Goal: Transaction & Acquisition: Purchase product/service

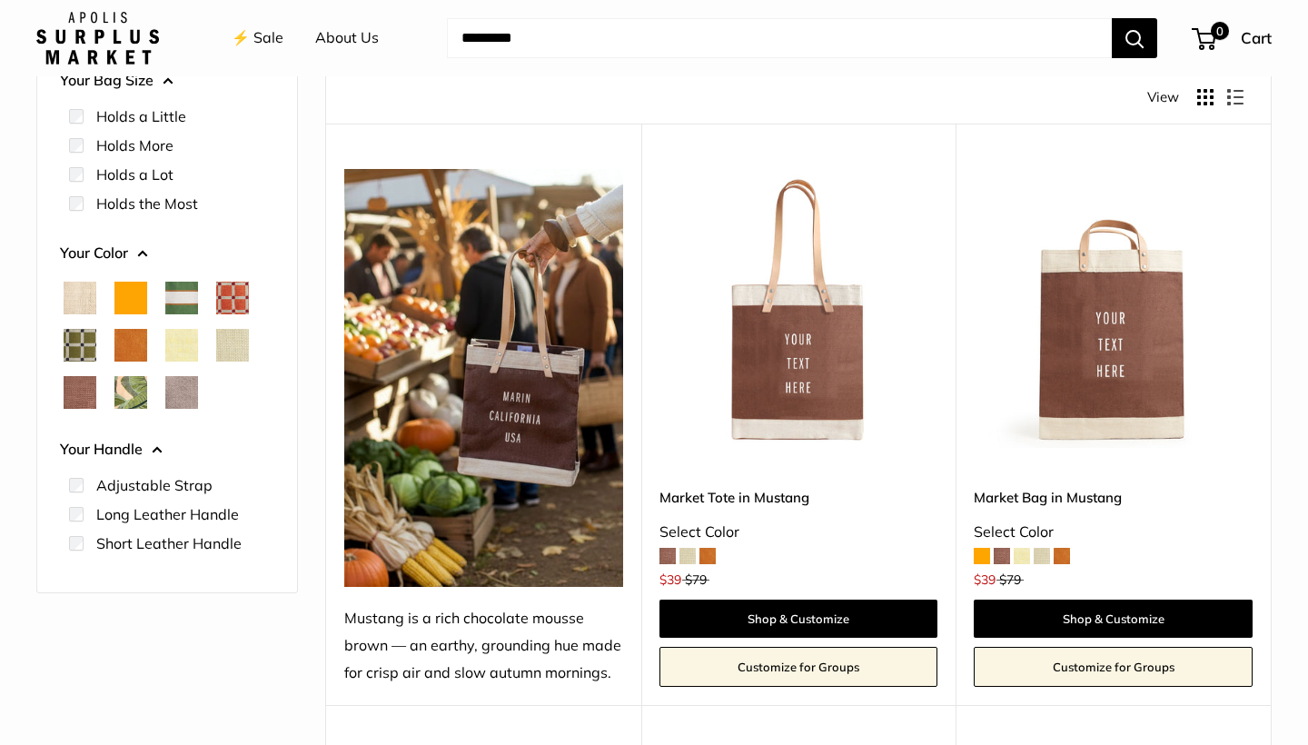
scroll to position [224, 0]
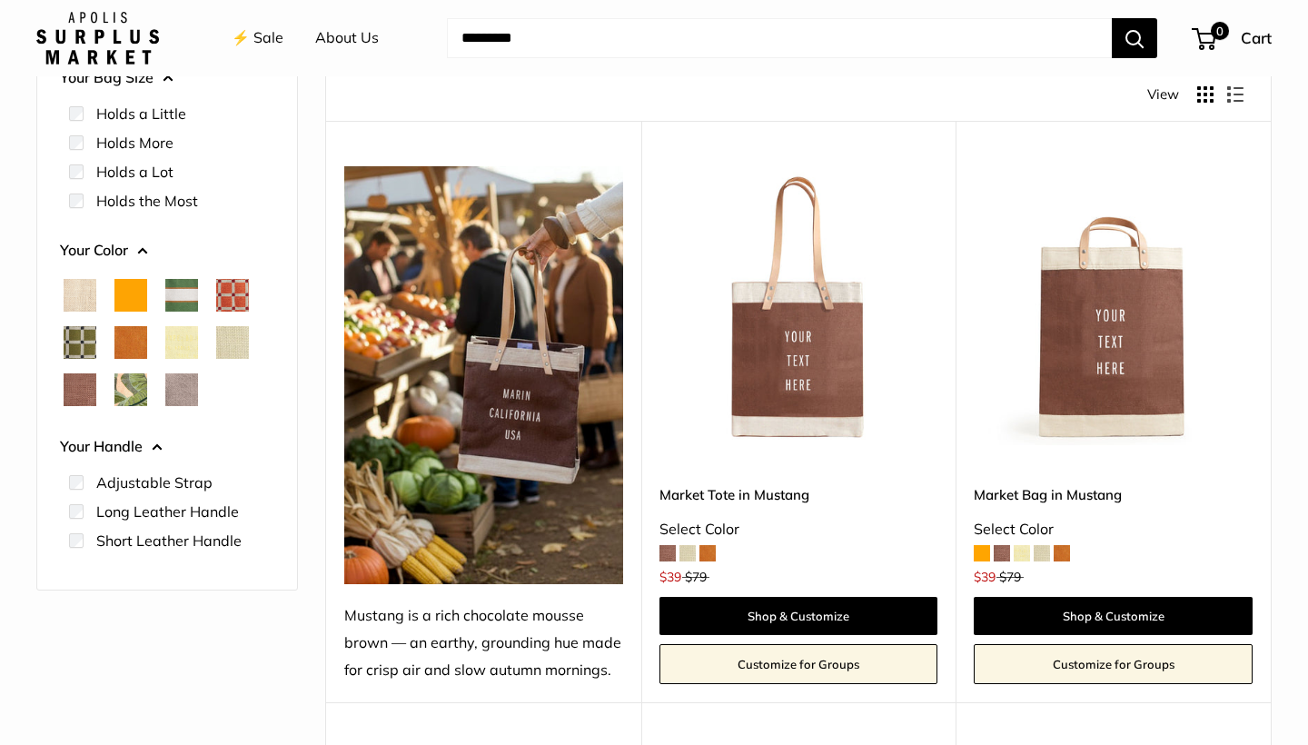
click at [686, 548] on span at bounding box center [687, 553] width 16 height 16
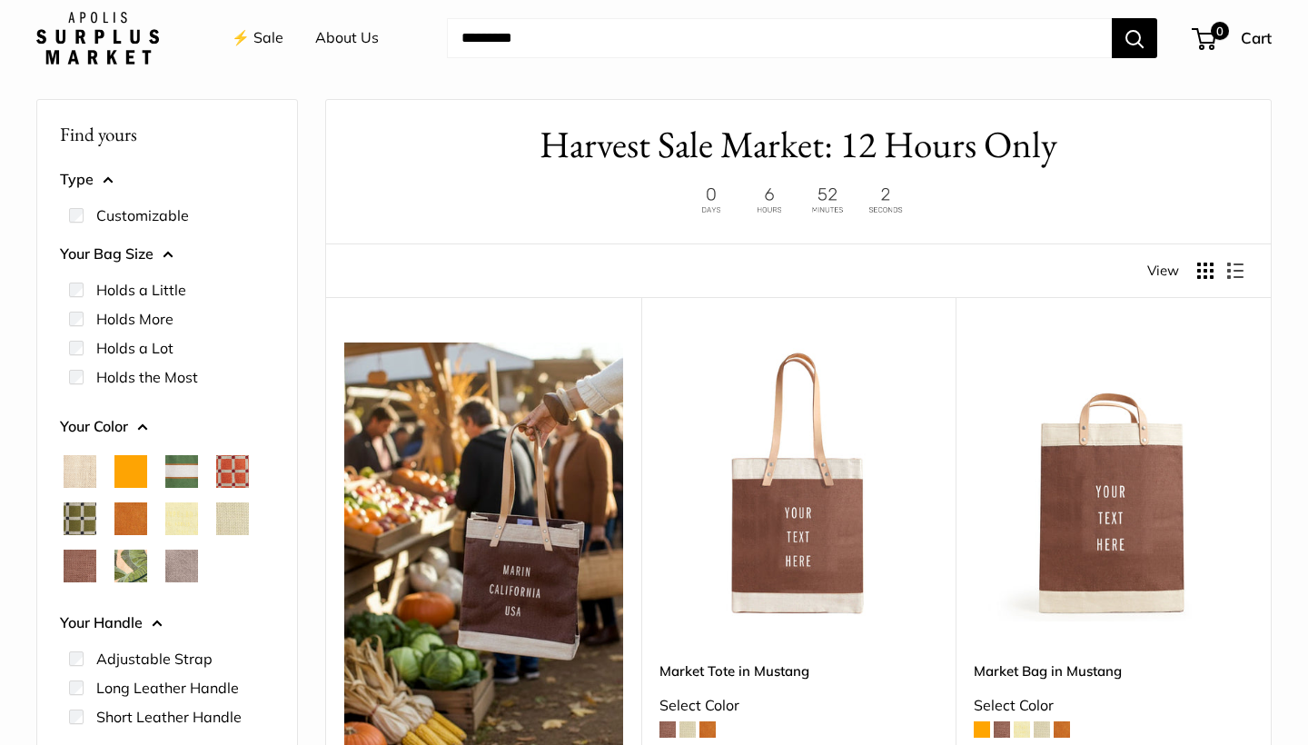
scroll to position [177, 0]
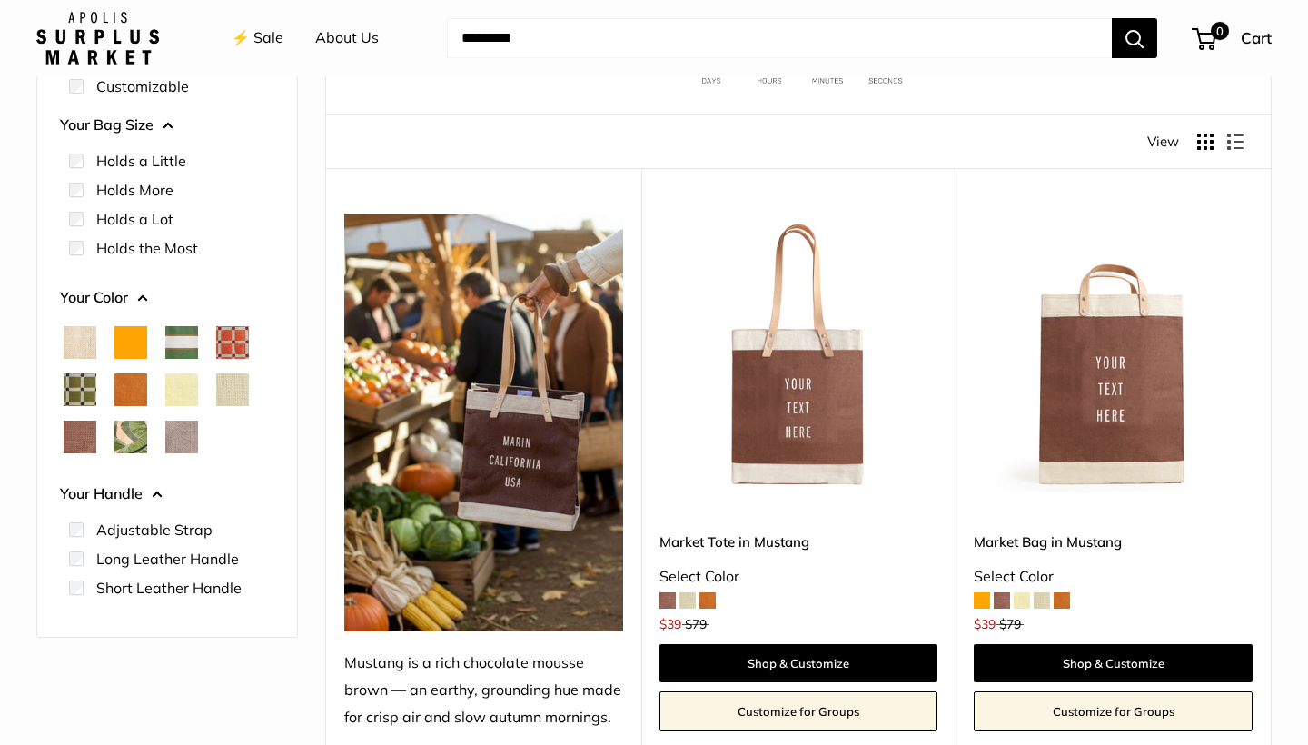
click at [0, 0] on img at bounding box center [0, 0] width 0 height 0
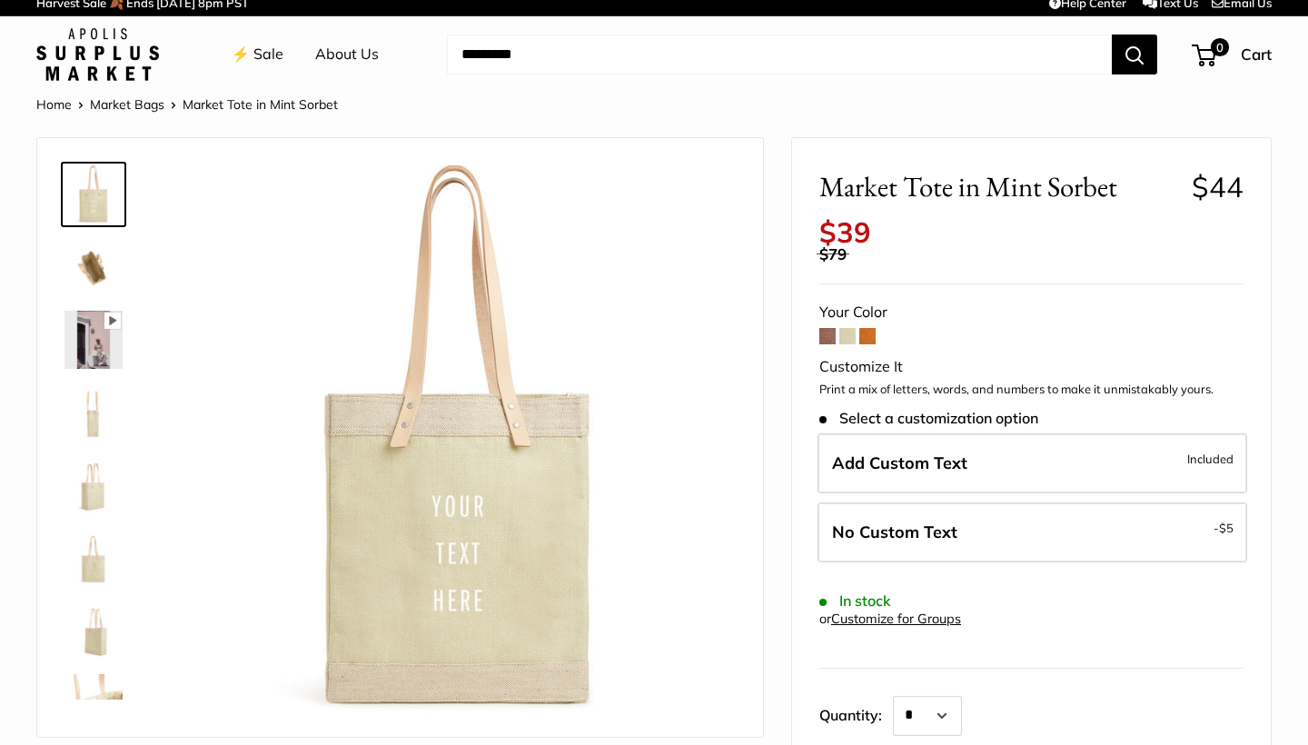
scroll to position [15, 0]
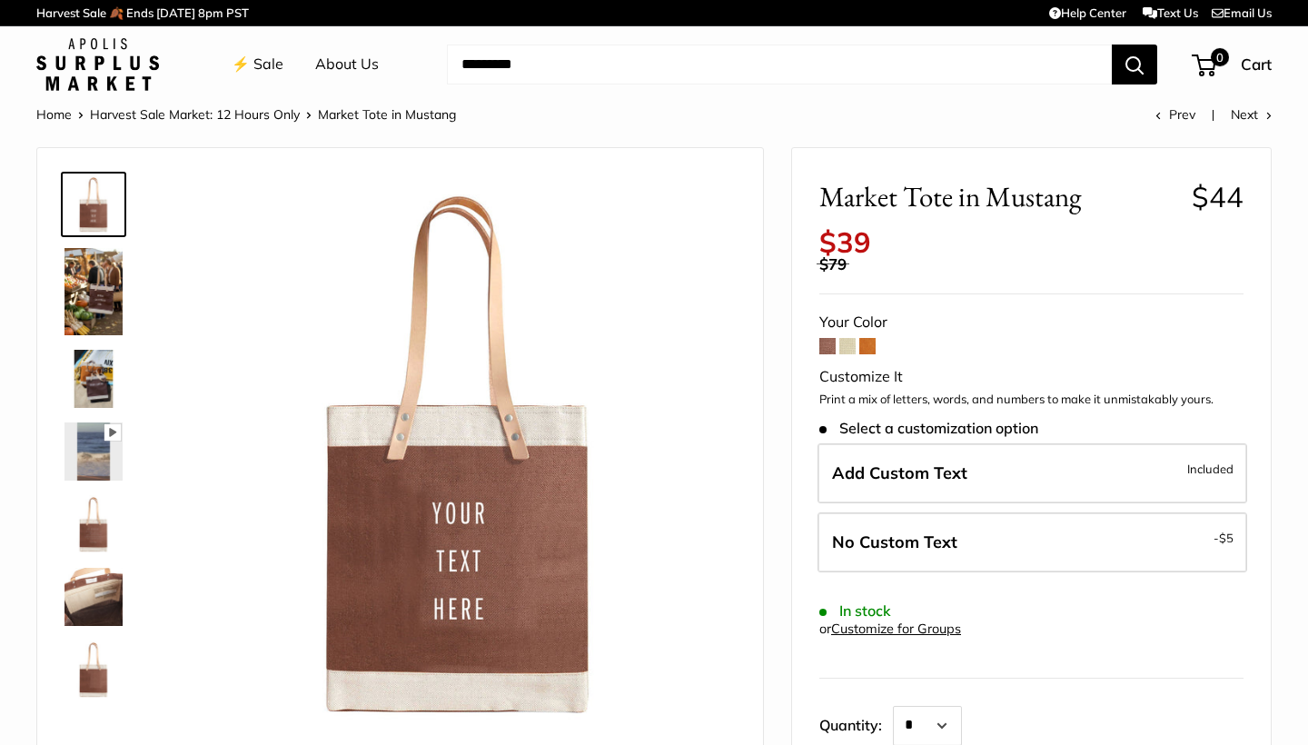
click at [100, 271] on img at bounding box center [93, 291] width 58 height 87
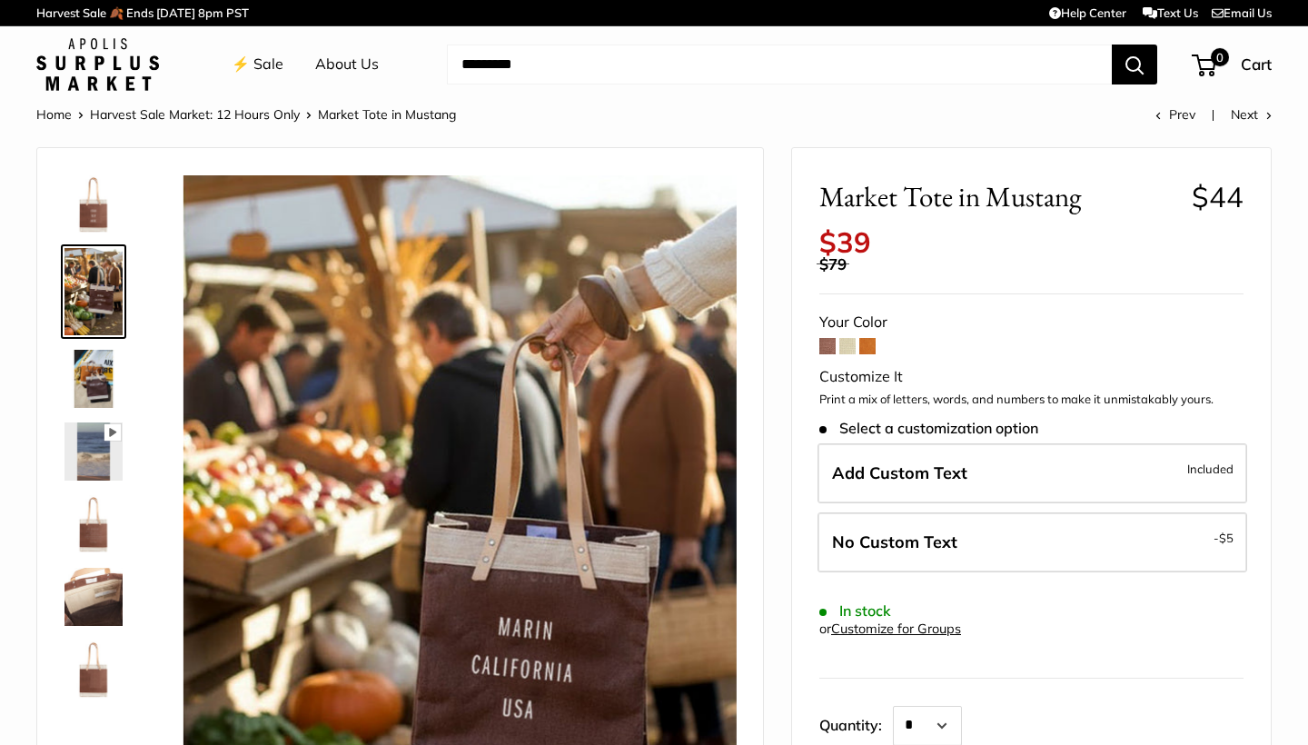
click at [104, 359] on img at bounding box center [93, 379] width 58 height 58
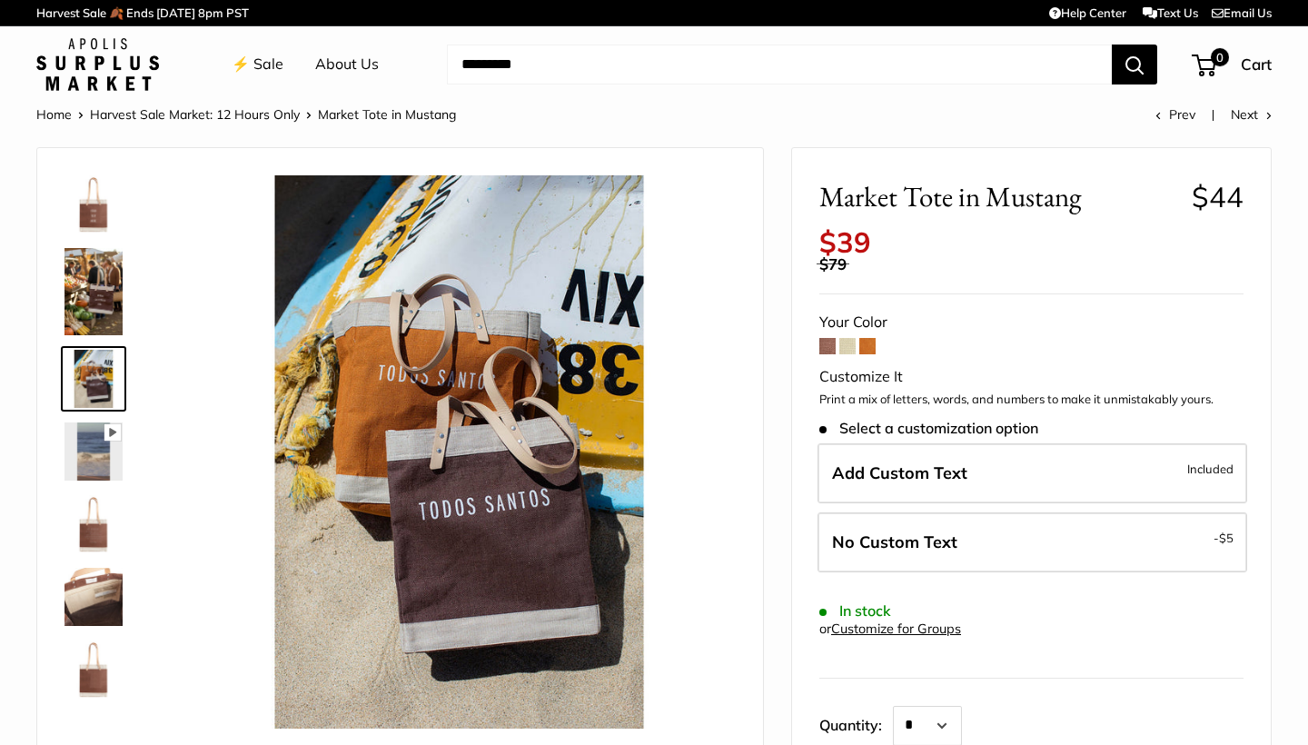
click at [97, 200] on img at bounding box center [93, 204] width 58 height 58
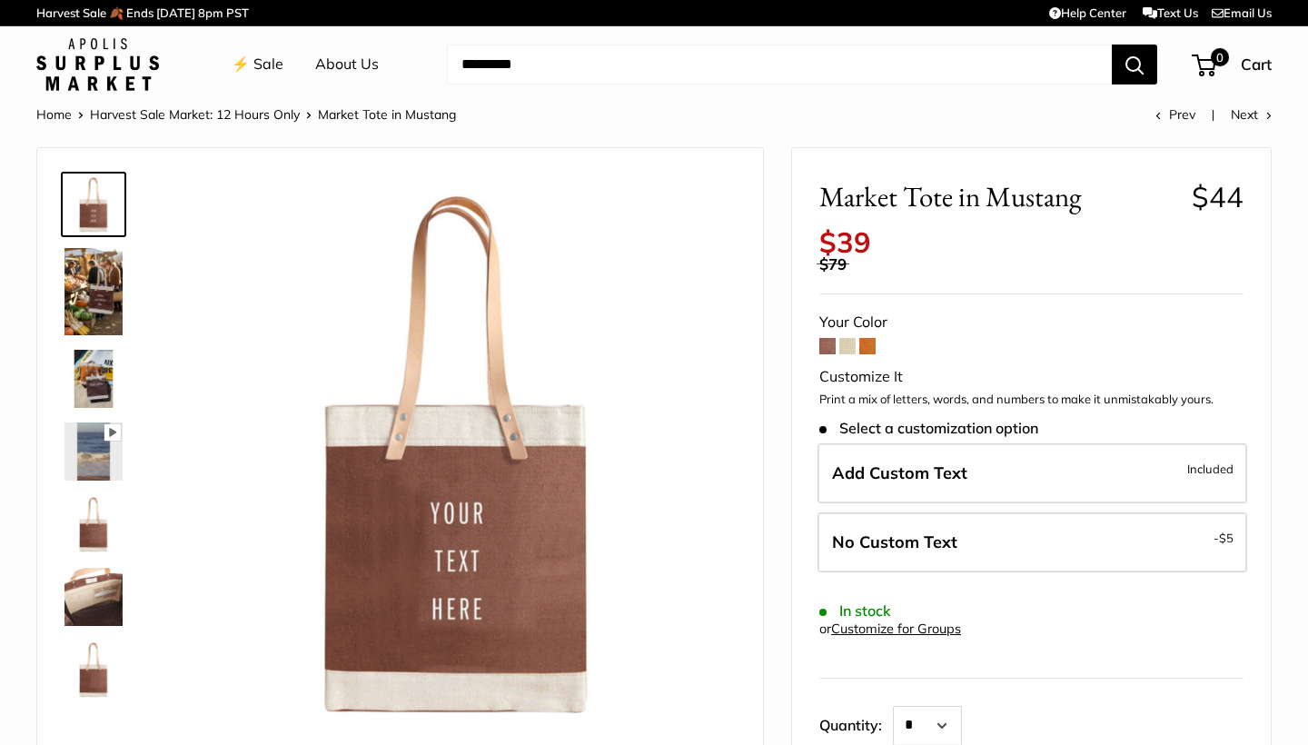
click at [97, 306] on img at bounding box center [93, 291] width 58 height 87
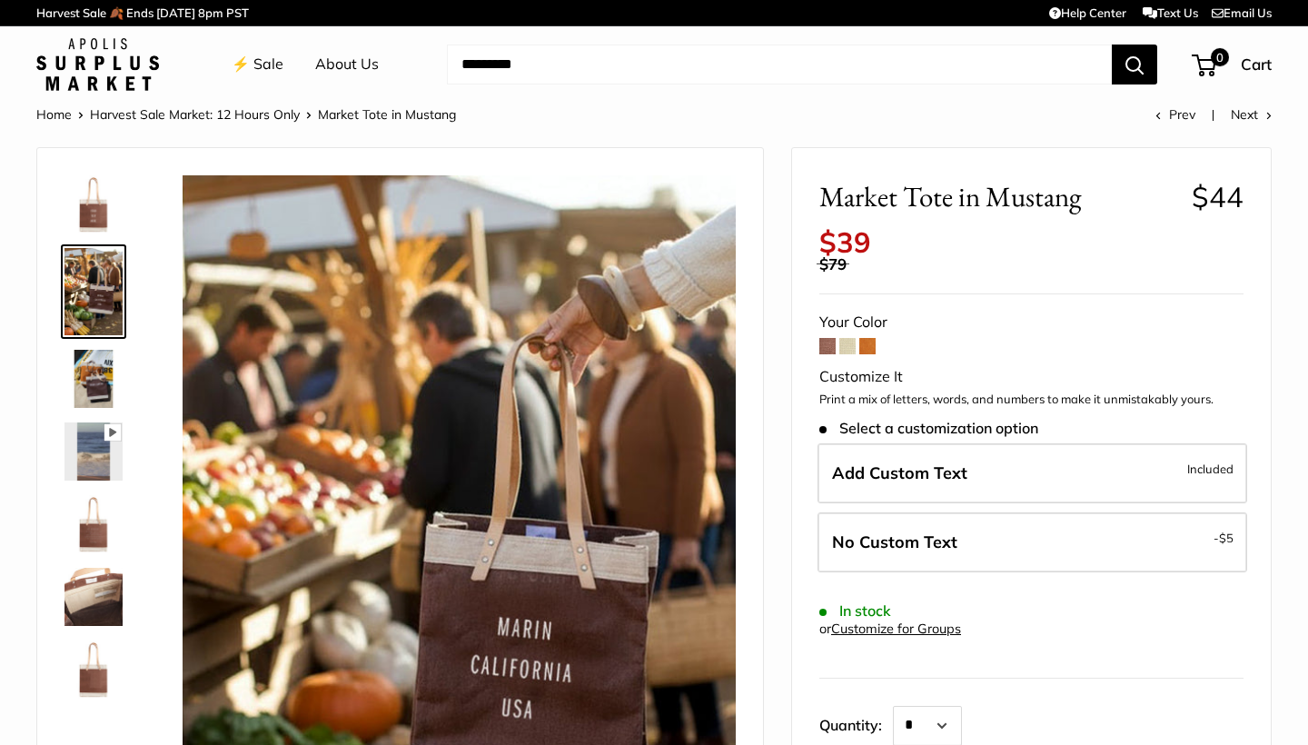
click at [109, 368] on img at bounding box center [93, 379] width 58 height 58
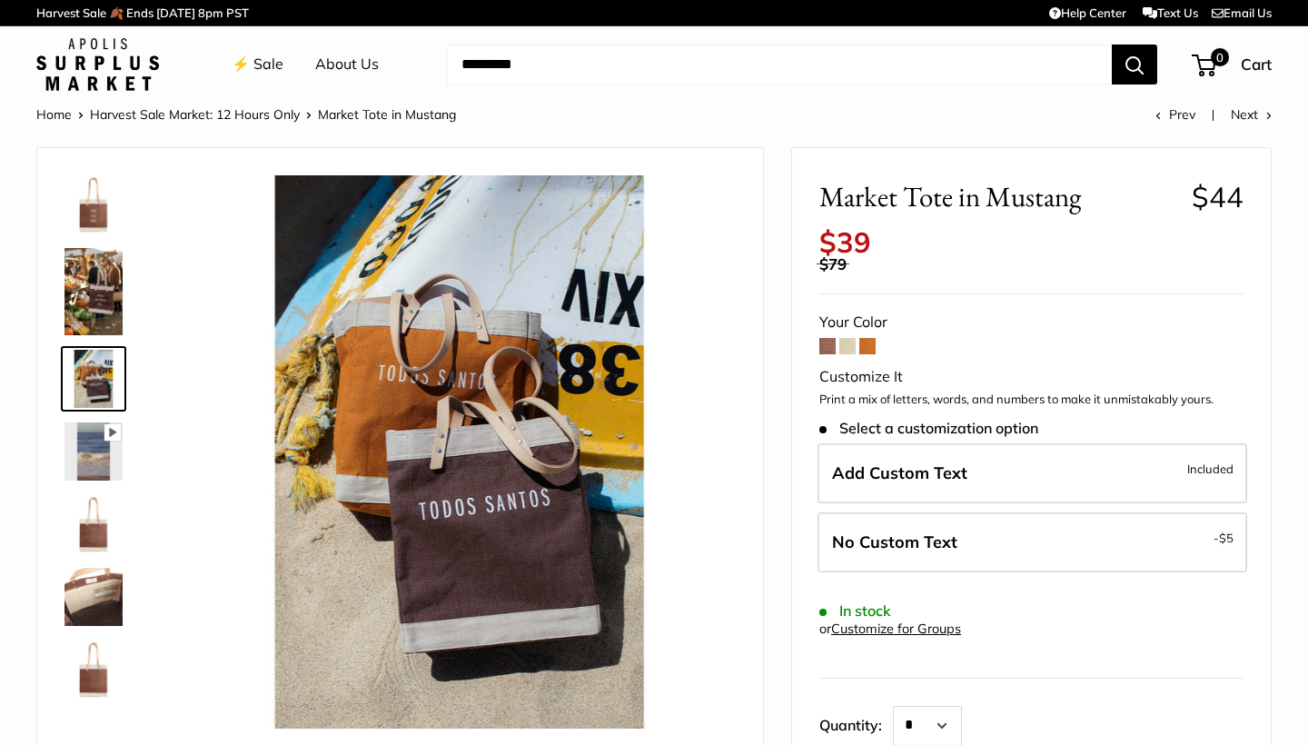
click at [94, 525] on img at bounding box center [93, 524] width 58 height 58
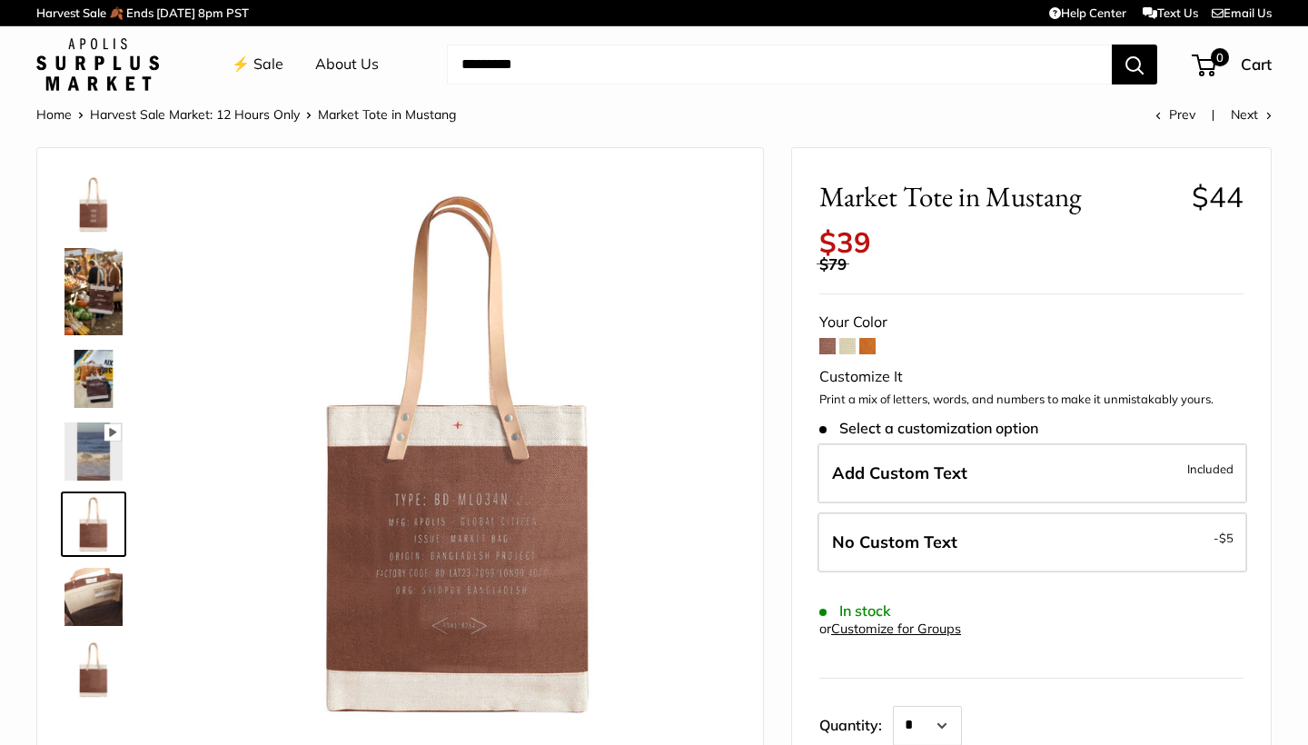
click at [94, 598] on img at bounding box center [93, 597] width 58 height 58
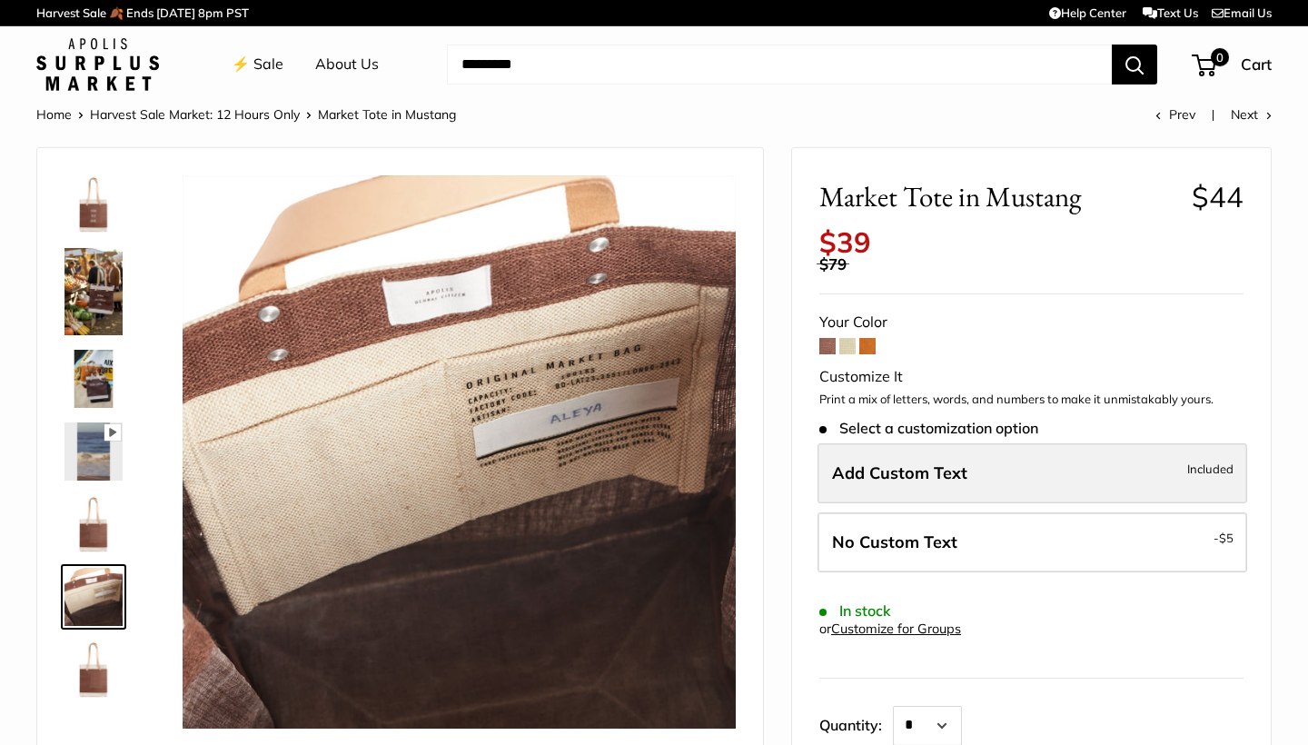
click at [899, 462] on span "Add Custom Text" at bounding box center [899, 472] width 135 height 21
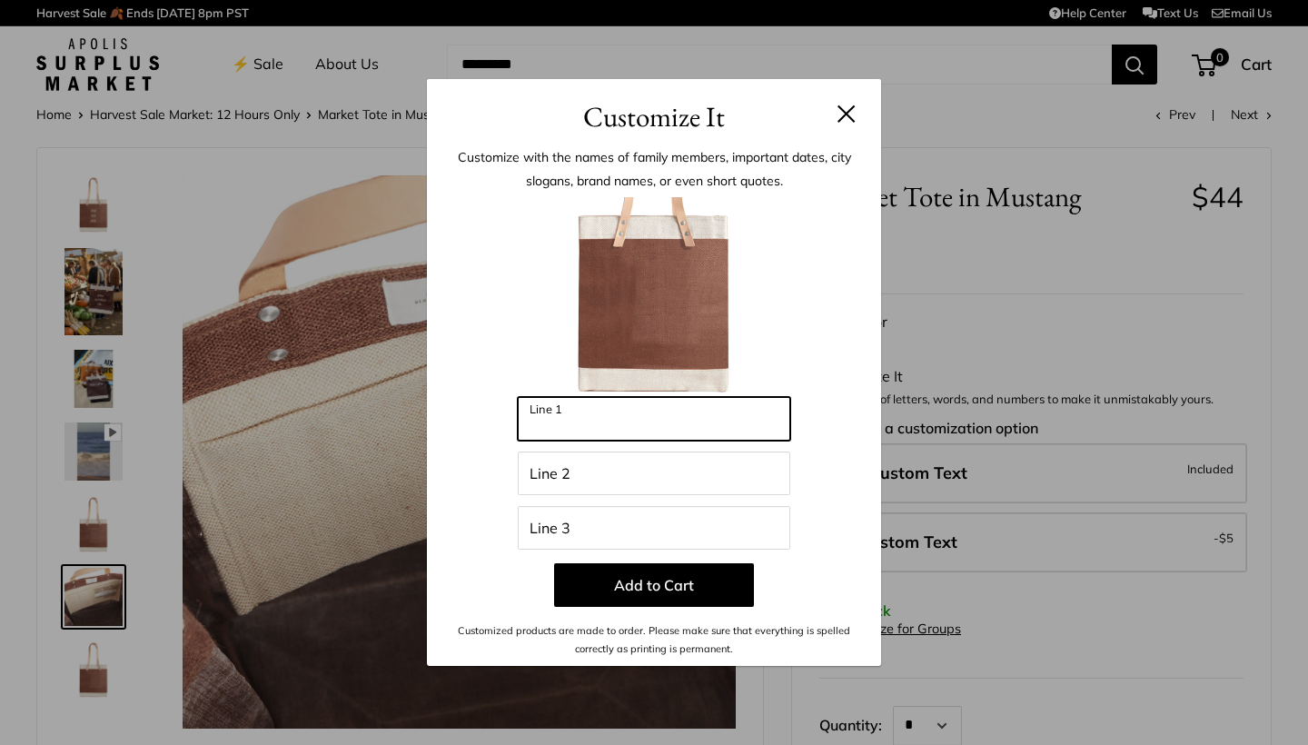
click at [647, 418] on input "Line 1" at bounding box center [654, 419] width 272 height 44
type input "*****"
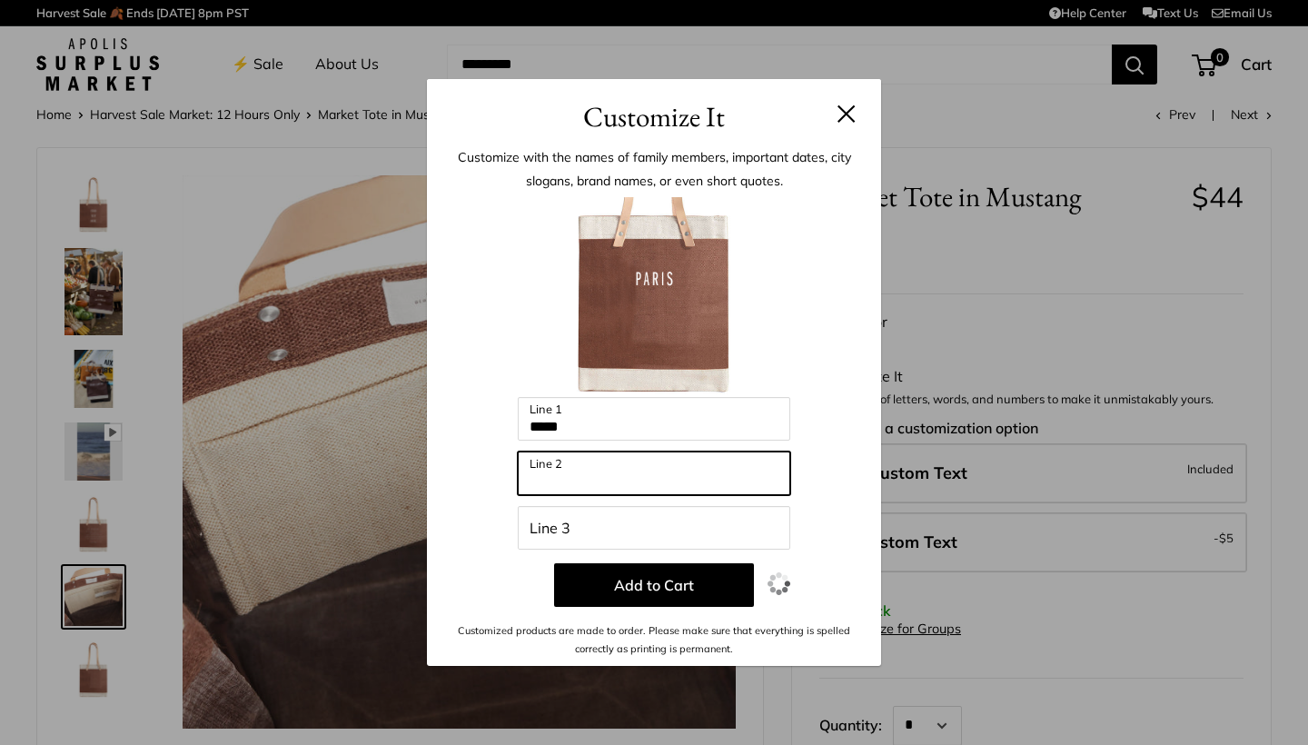
click at [626, 479] on input "Line 2" at bounding box center [654, 473] width 272 height 44
type input "*****"
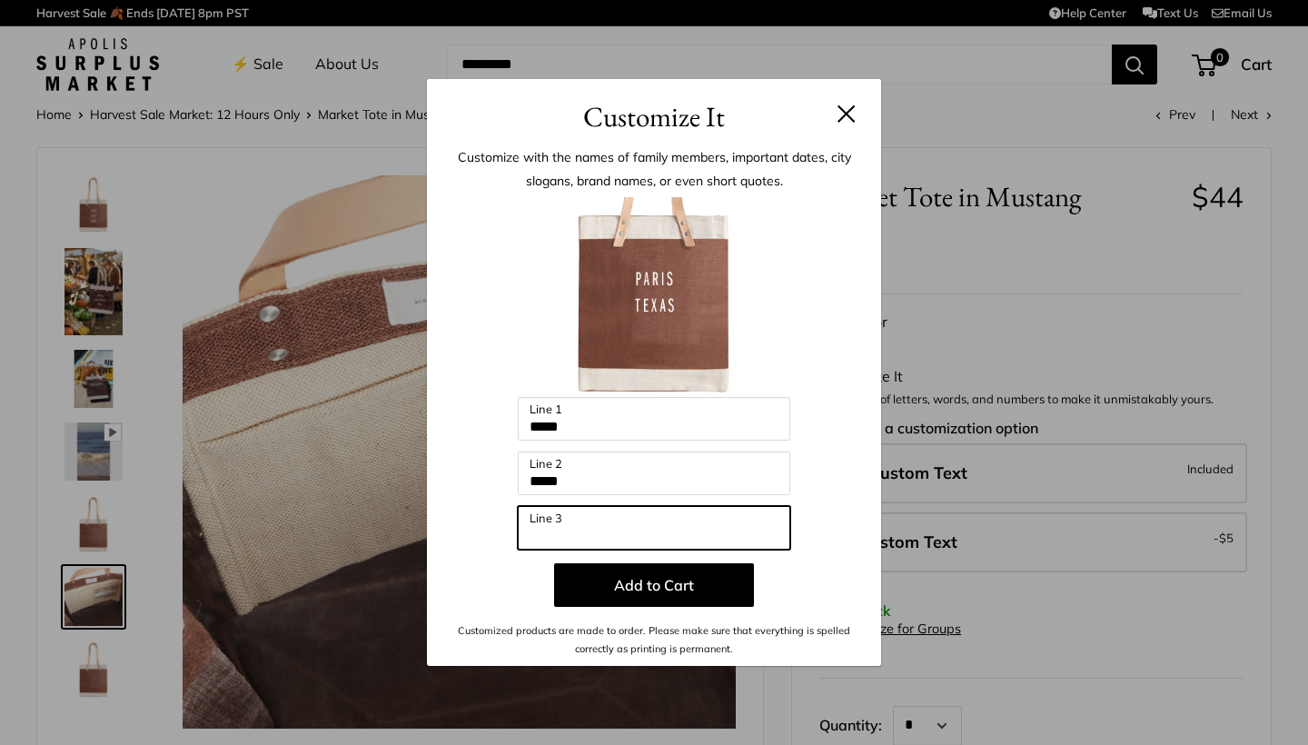
click at [622, 523] on input "Line 3" at bounding box center [654, 528] width 272 height 44
type input "***"
click at [840, 115] on button at bounding box center [846, 113] width 18 height 18
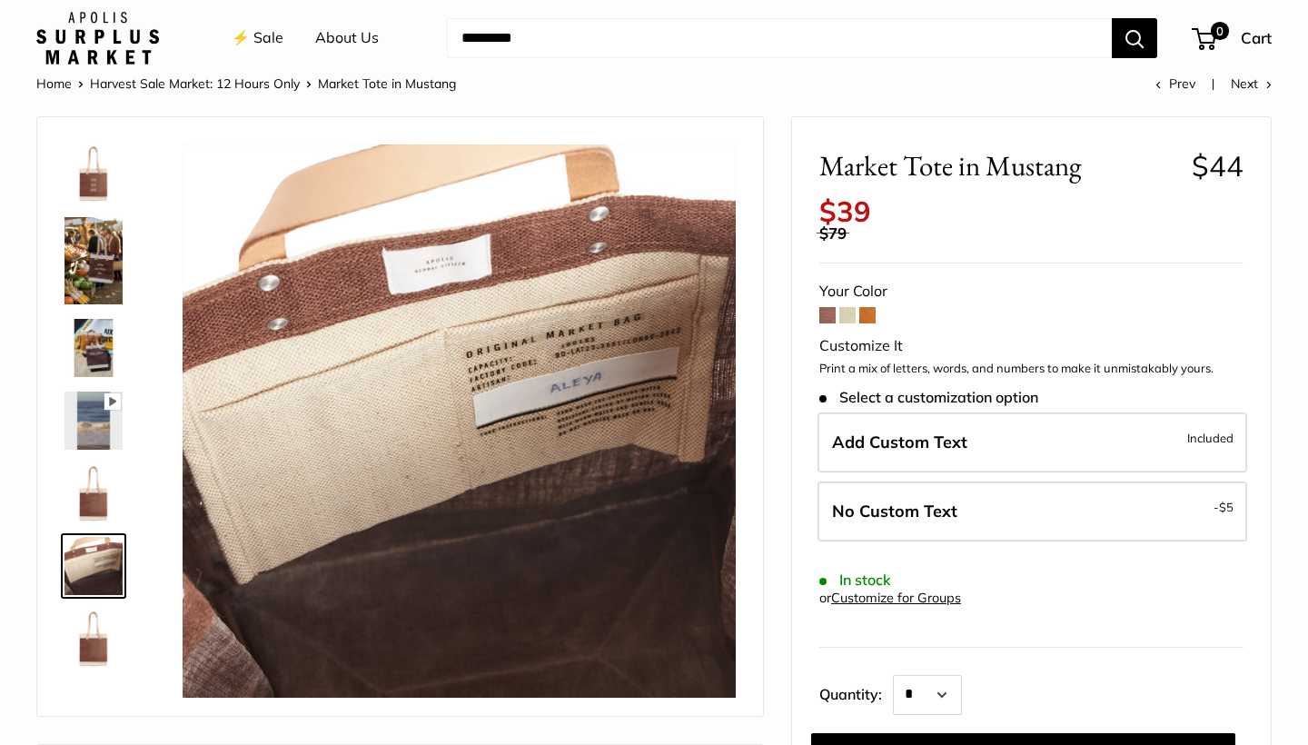
scroll to position [31, 0]
click at [851, 307] on span at bounding box center [847, 315] width 16 height 16
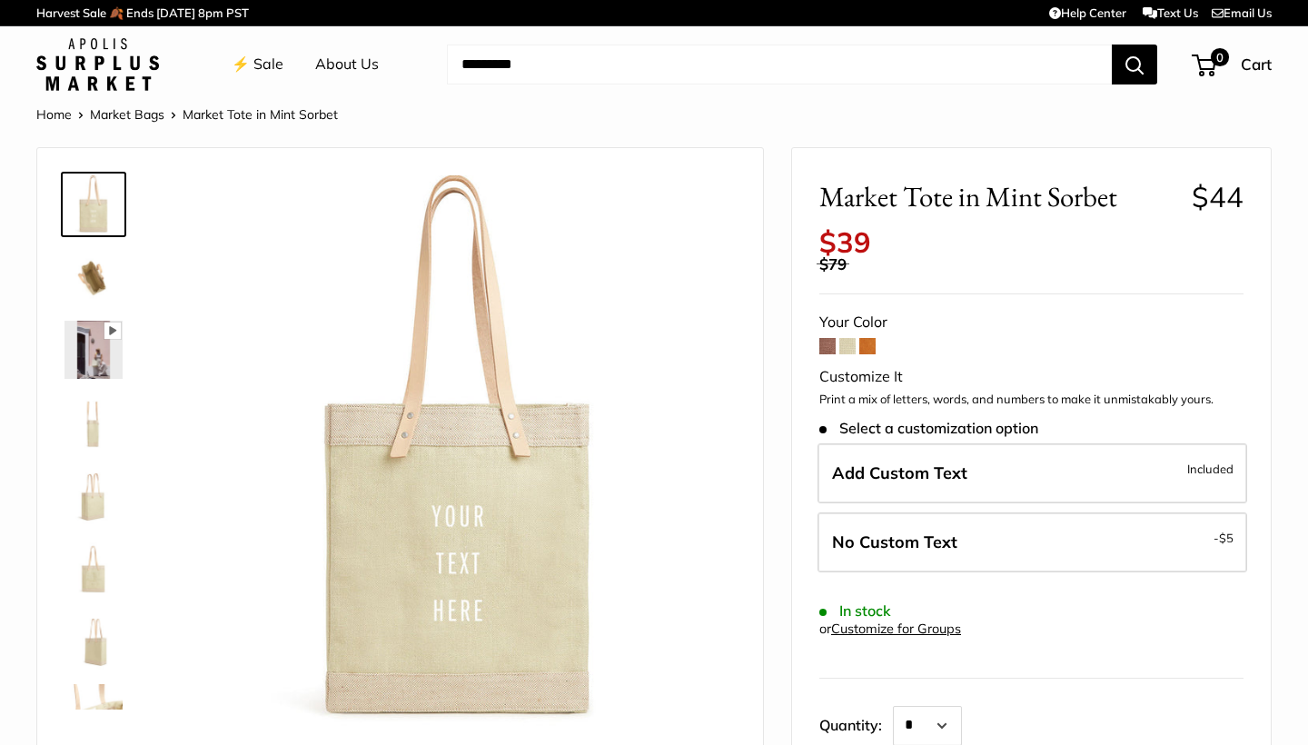
click at [870, 338] on span at bounding box center [867, 346] width 16 height 16
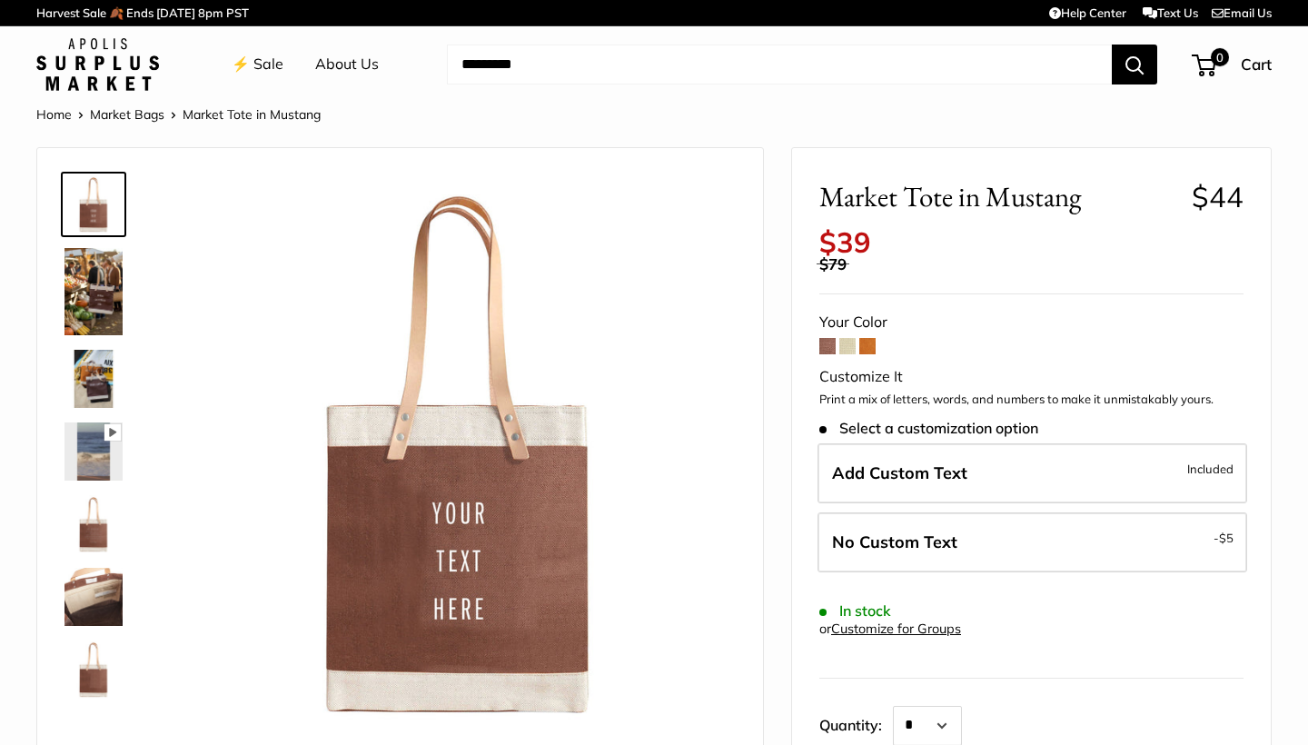
click at [86, 286] on img at bounding box center [93, 291] width 58 height 87
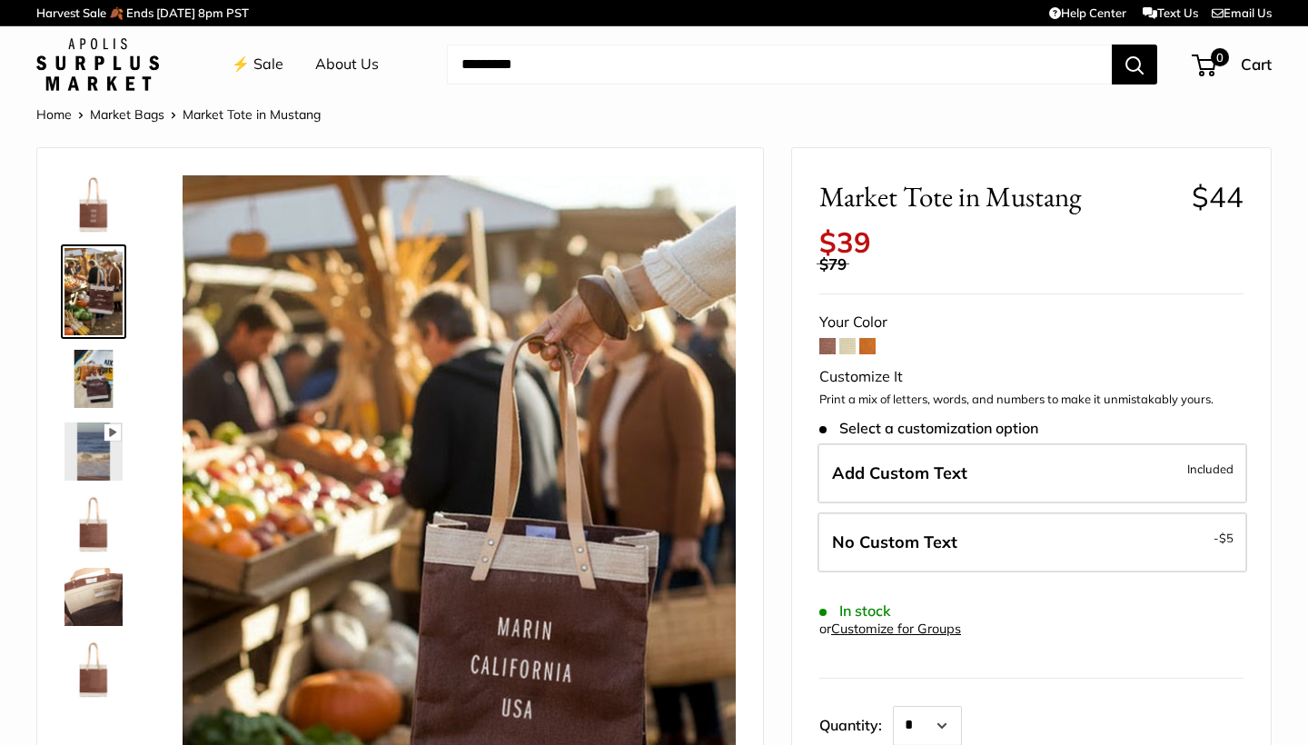
click at [107, 383] on img at bounding box center [93, 379] width 58 height 58
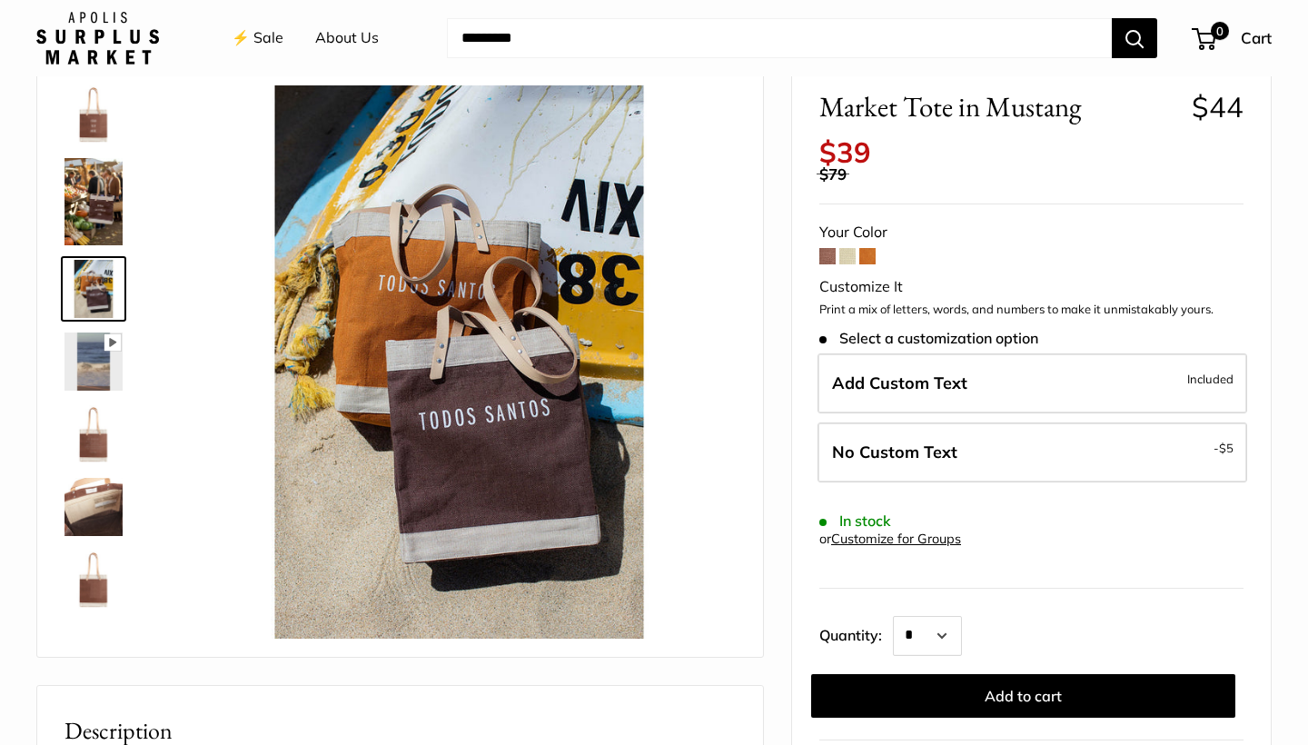
scroll to position [93, 0]
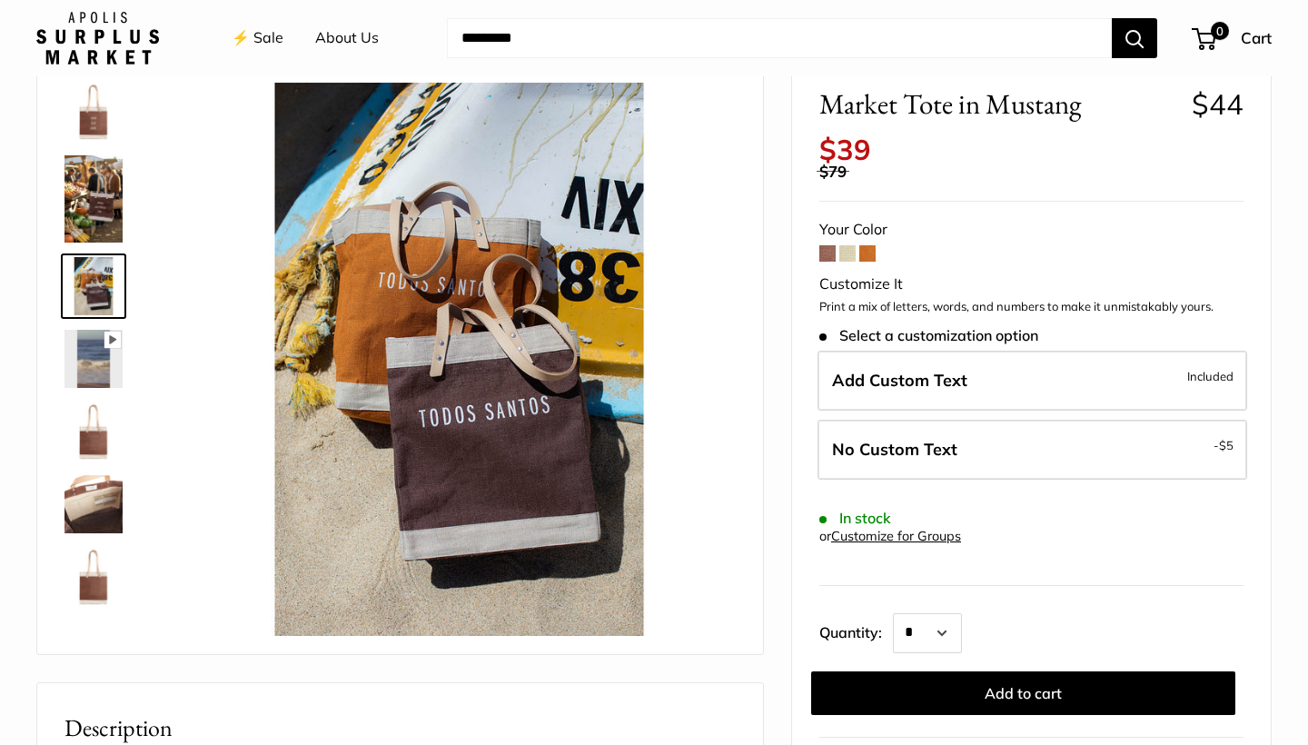
click at [97, 357] on img at bounding box center [93, 359] width 58 height 58
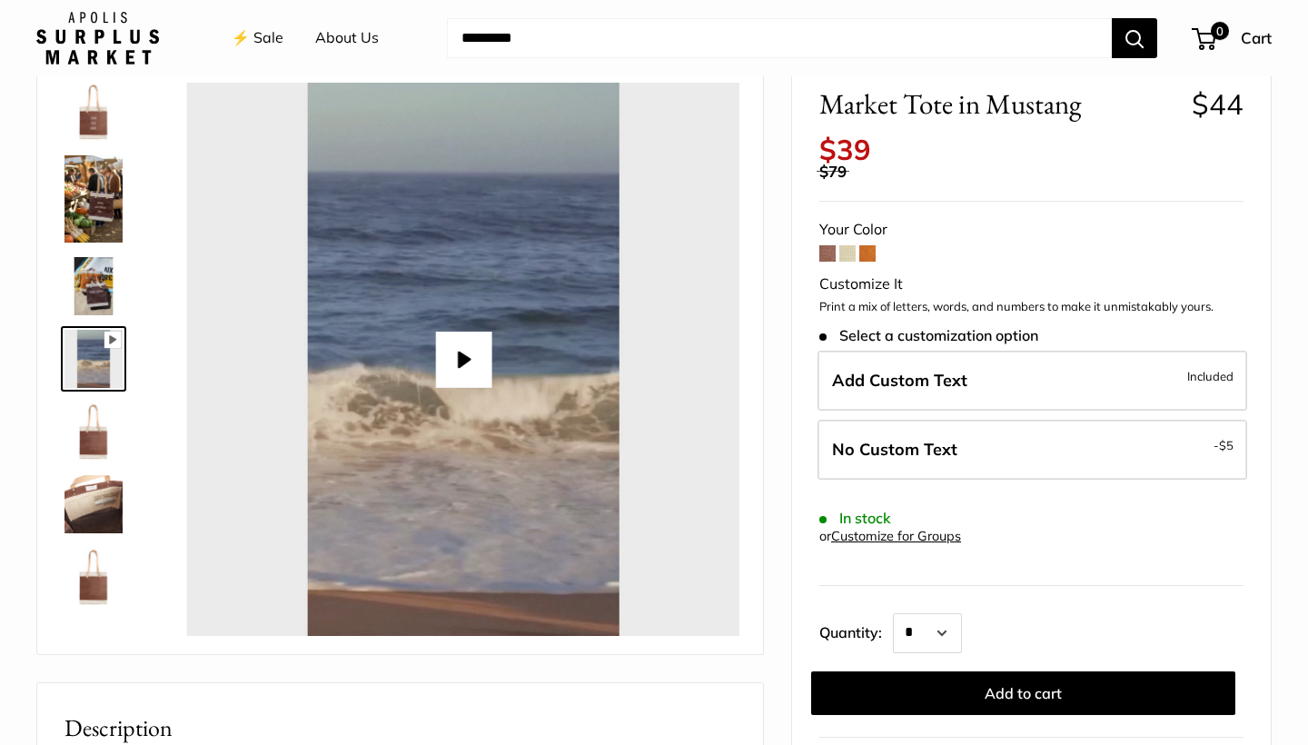
click at [99, 424] on img at bounding box center [93, 431] width 58 height 58
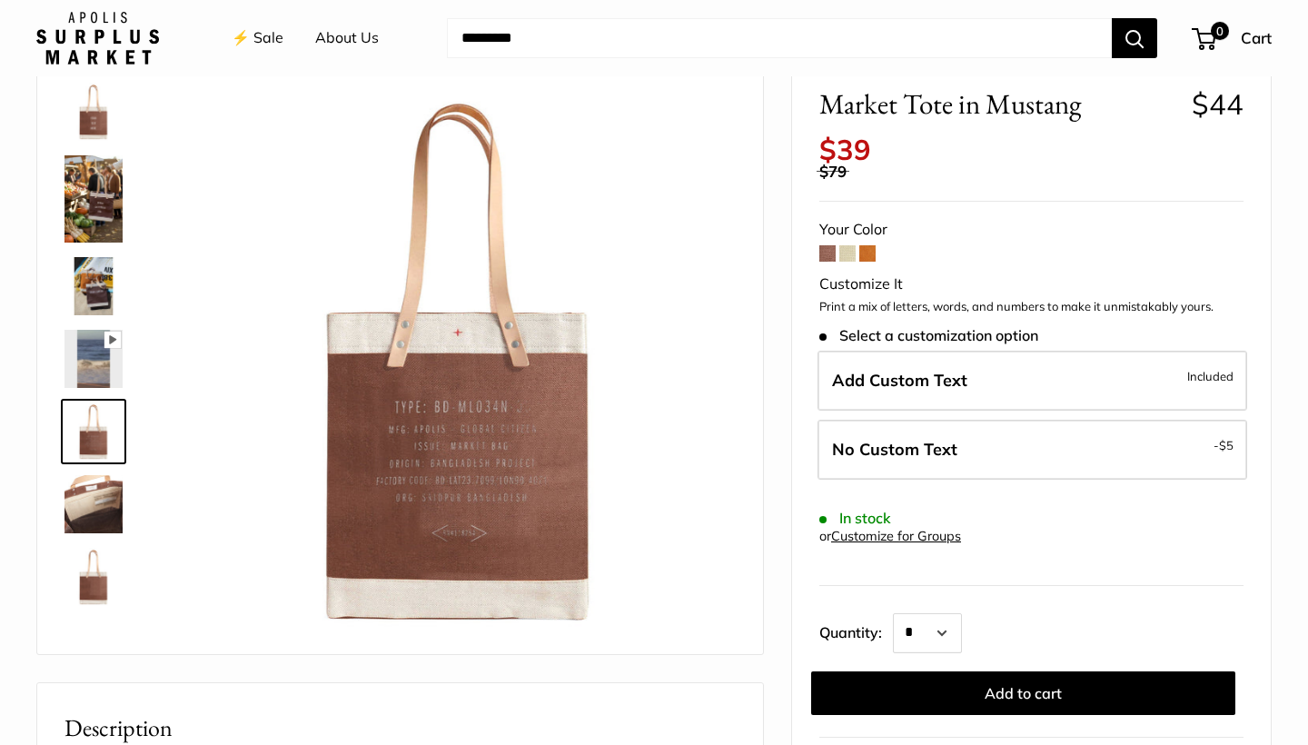
click at [94, 481] on img at bounding box center [93, 504] width 58 height 58
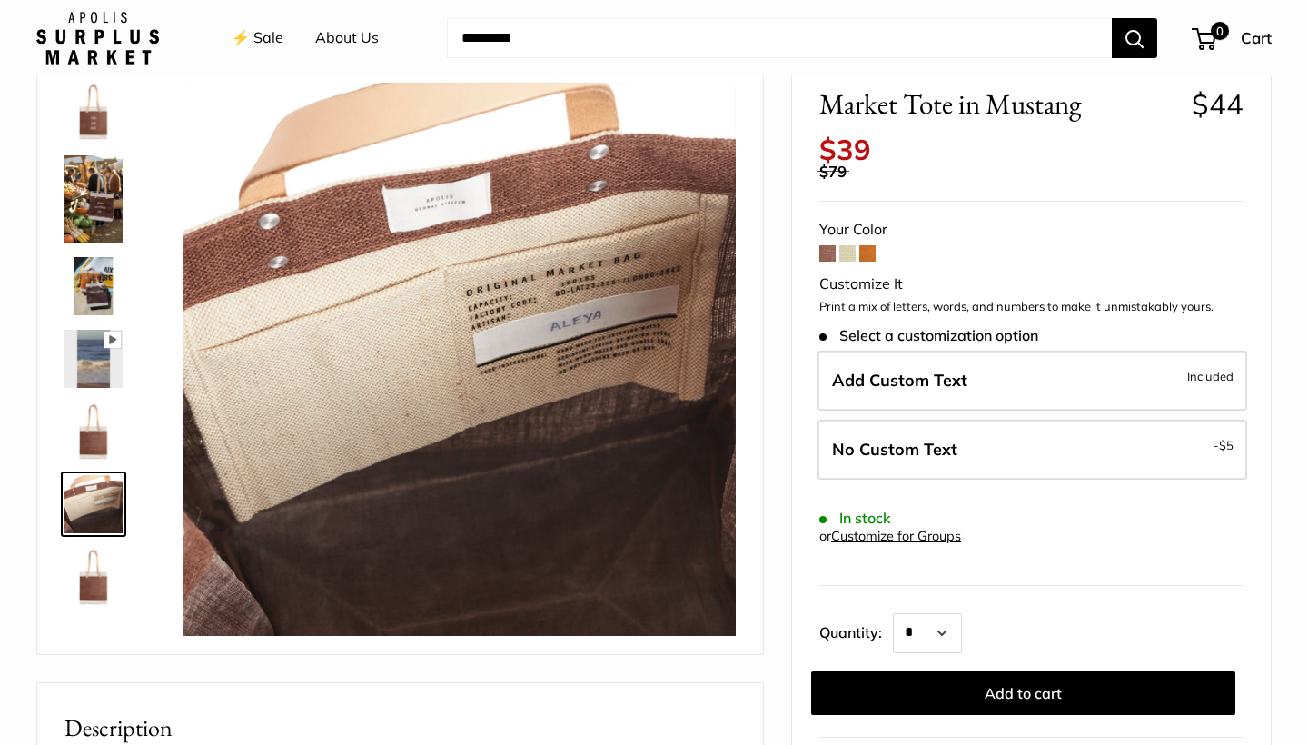
click at [94, 570] on img at bounding box center [93, 577] width 58 height 58
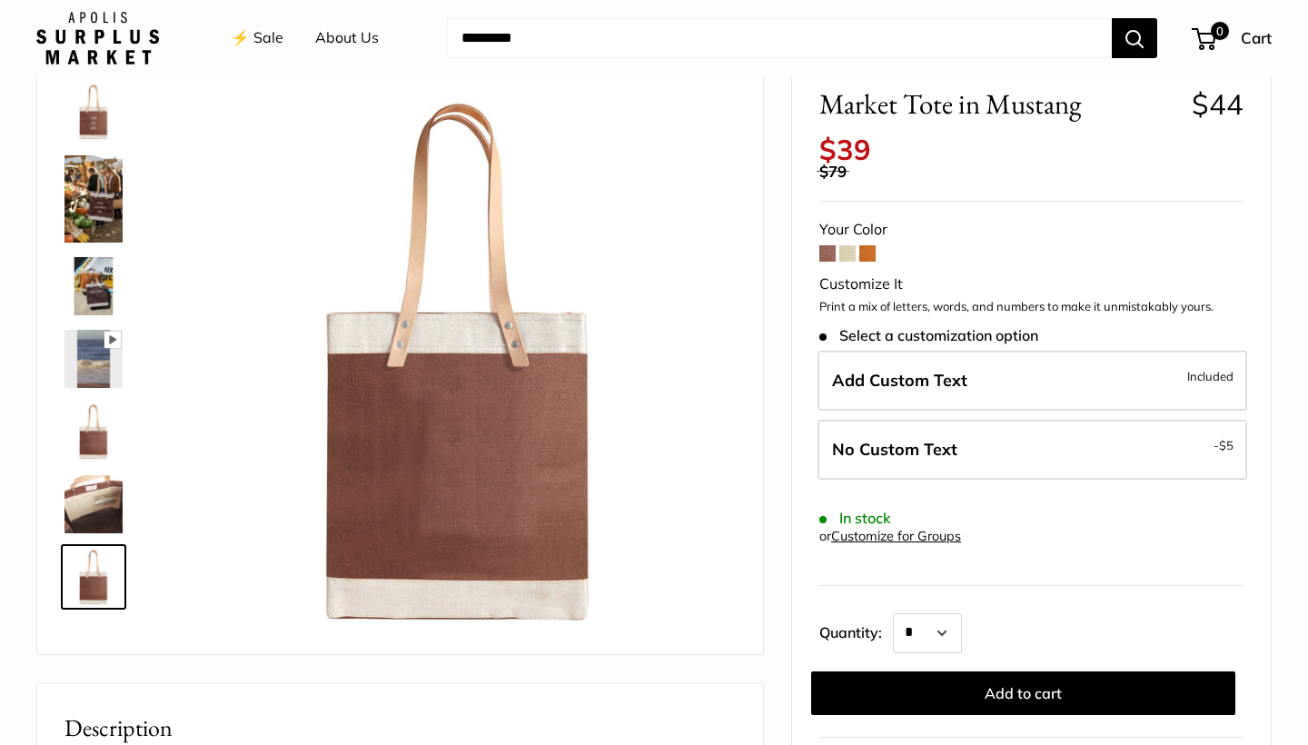
click at [872, 245] on span at bounding box center [867, 253] width 16 height 16
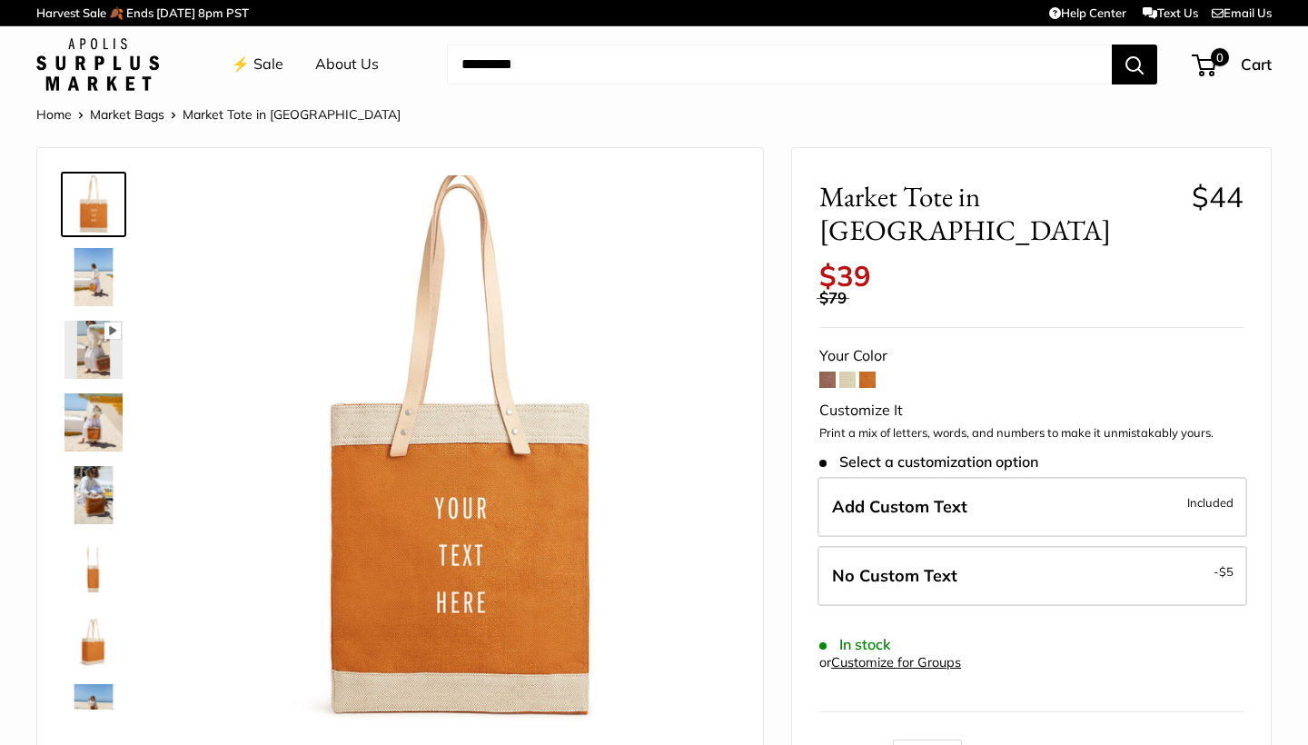
click at [88, 281] on img at bounding box center [93, 277] width 58 height 58
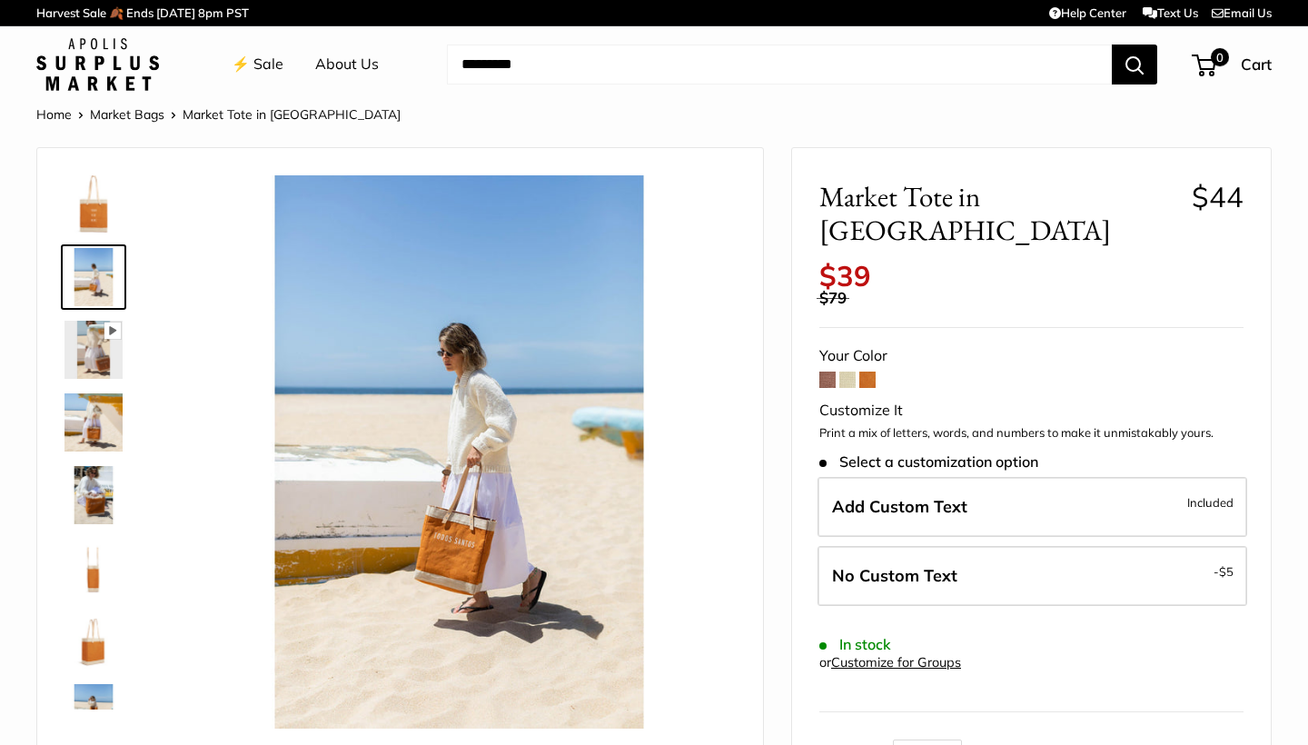
click at [94, 351] on img at bounding box center [93, 350] width 58 height 58
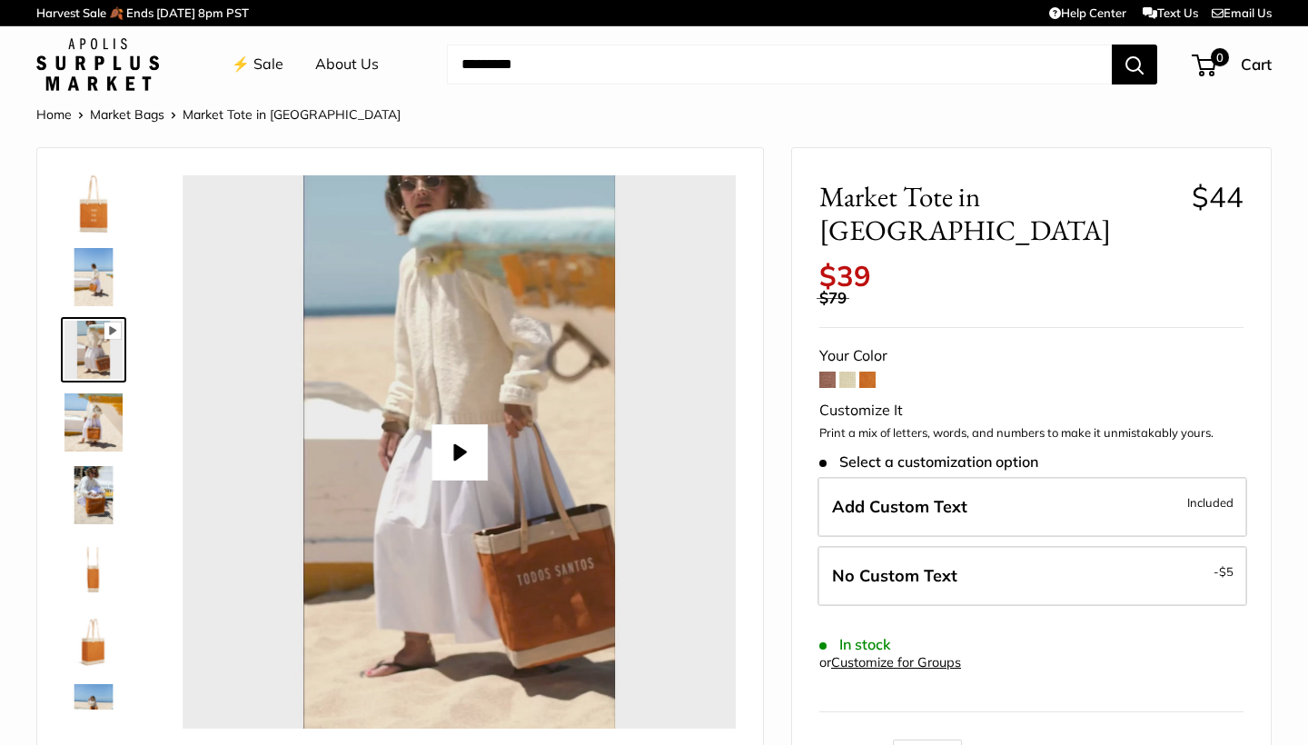
click at [98, 410] on img at bounding box center [93, 422] width 58 height 58
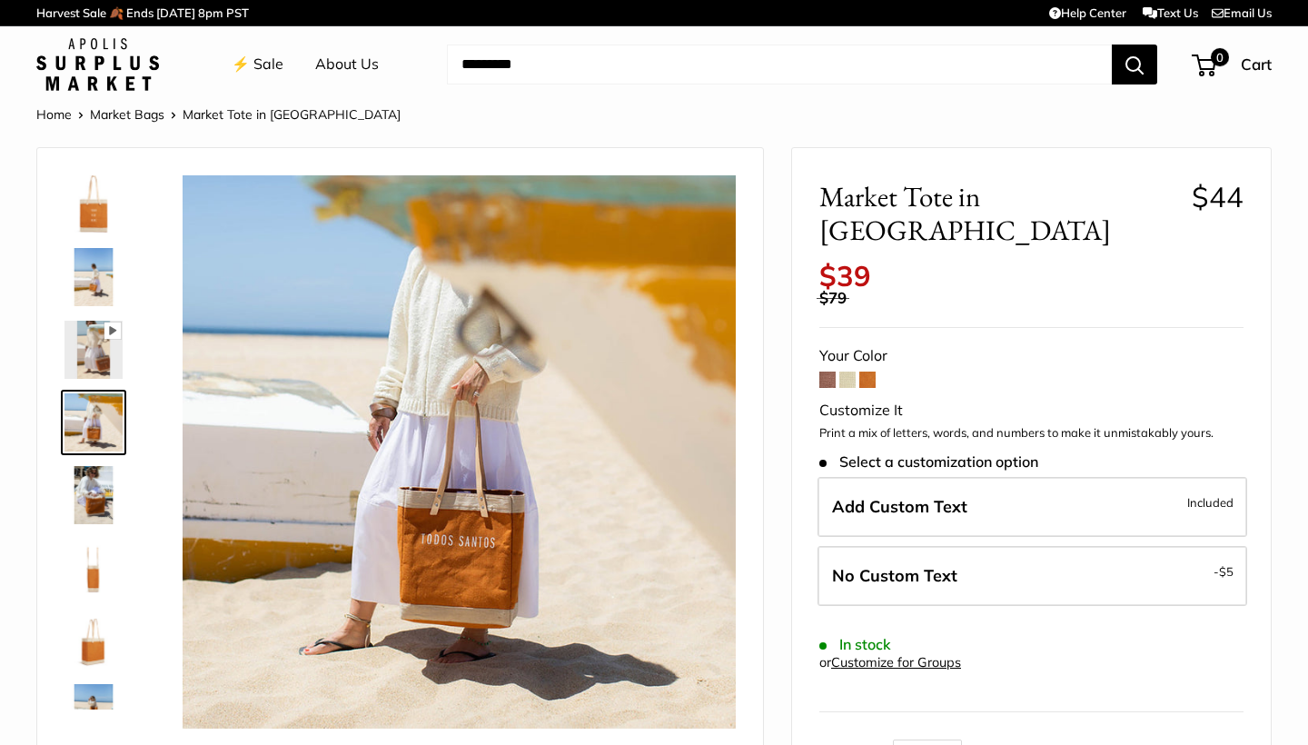
click at [106, 499] on img at bounding box center [93, 495] width 58 height 58
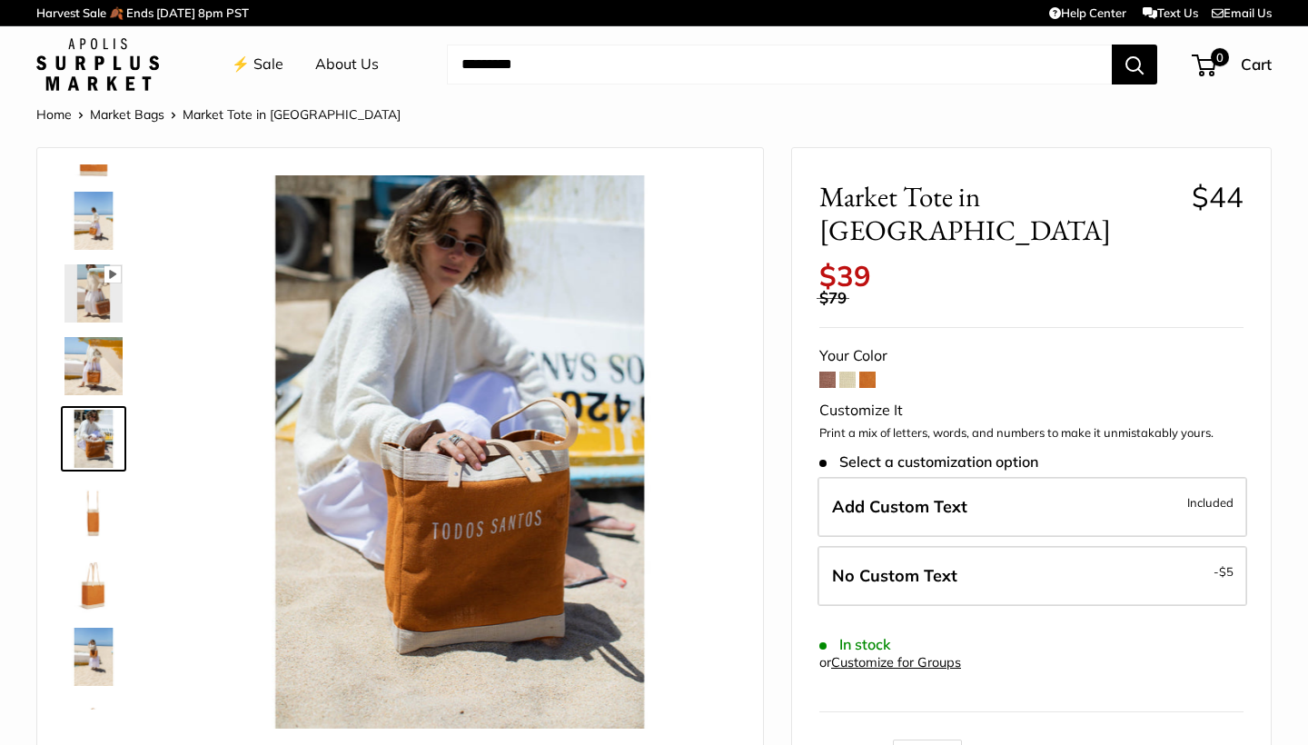
click at [103, 492] on img at bounding box center [93, 511] width 58 height 58
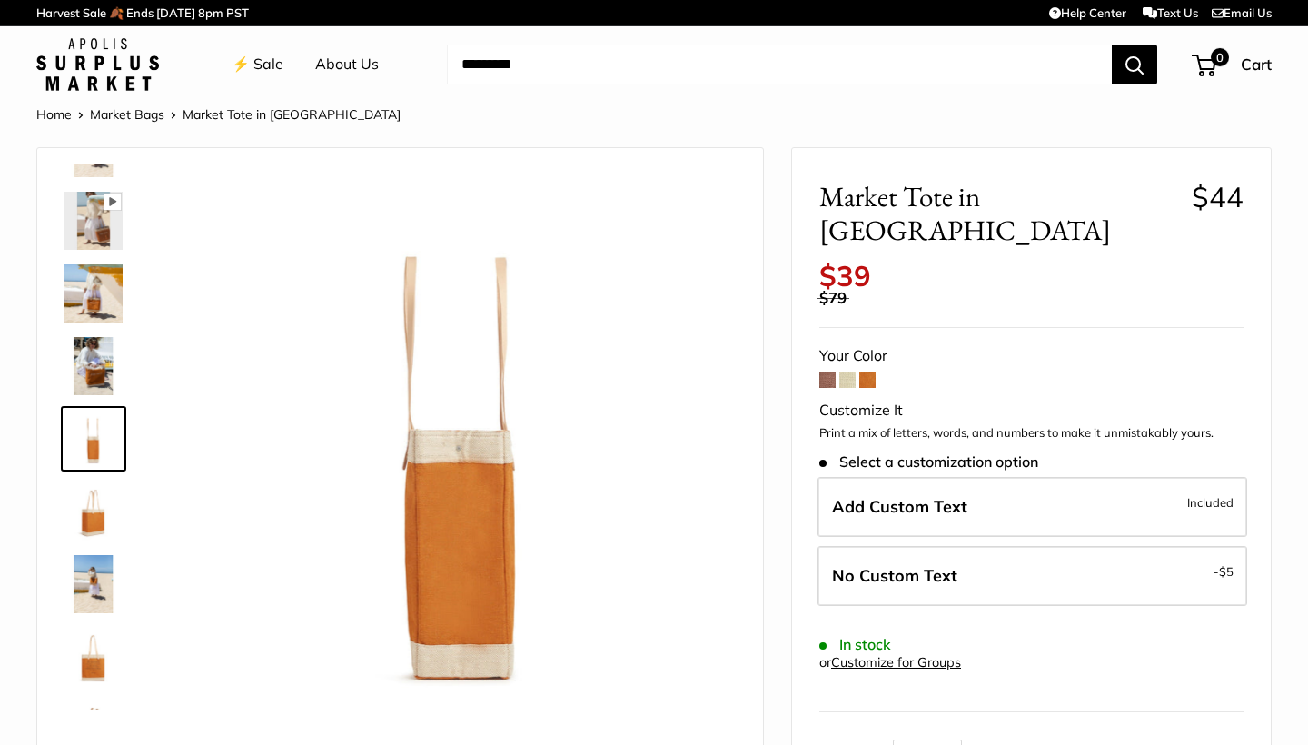
click at [103, 516] on img at bounding box center [93, 511] width 58 height 58
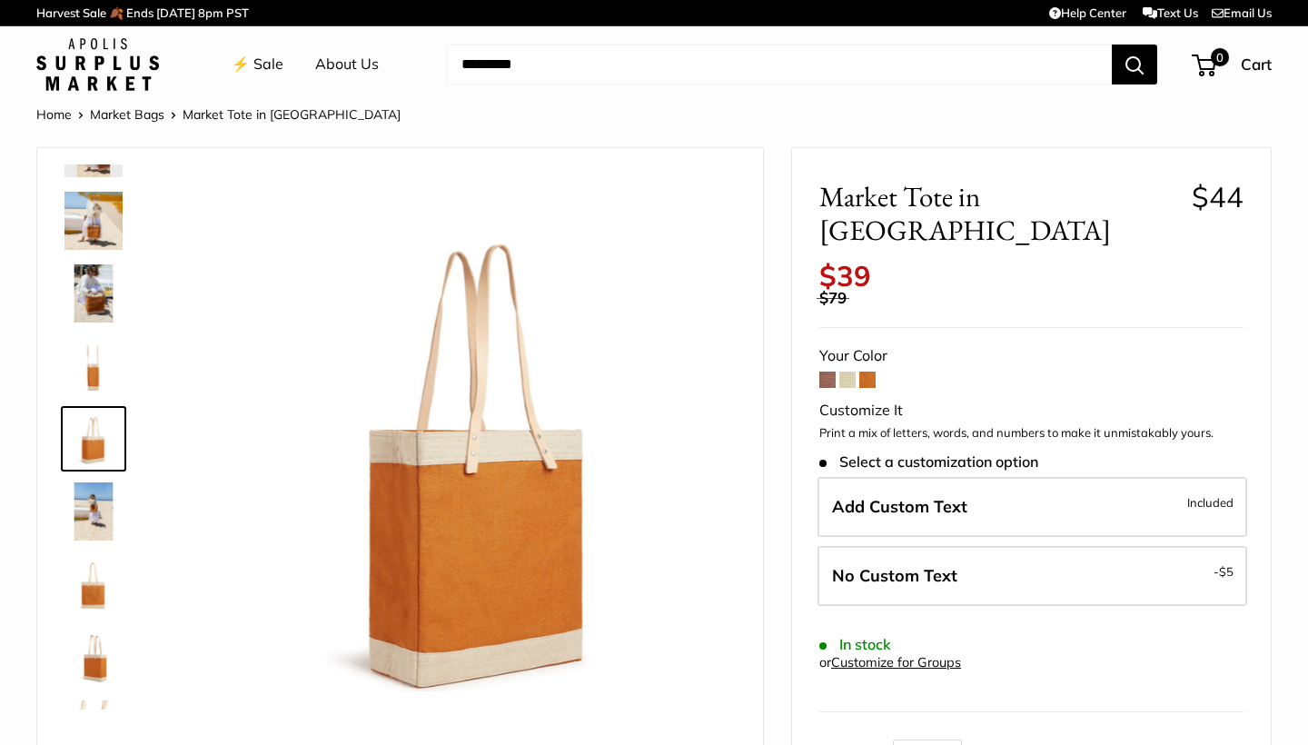
click at [102, 534] on img at bounding box center [93, 511] width 58 height 58
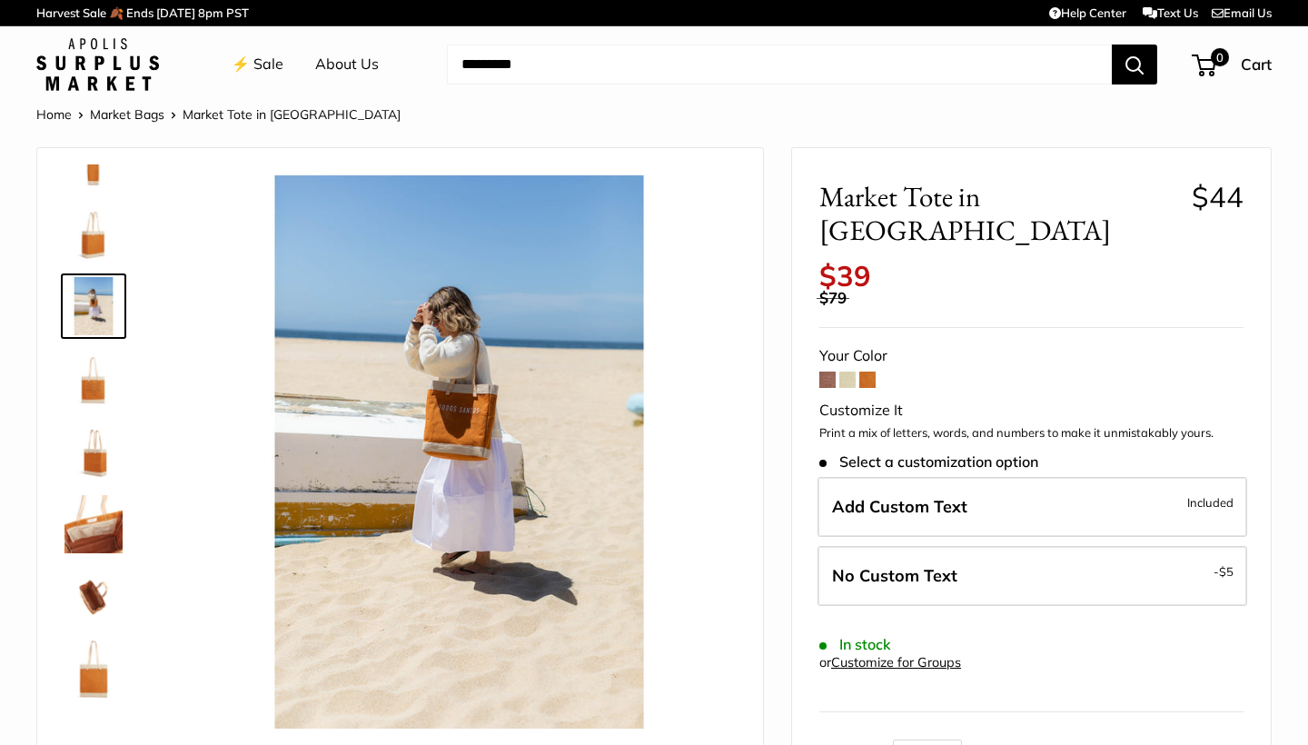
click at [100, 71] on img at bounding box center [97, 64] width 123 height 53
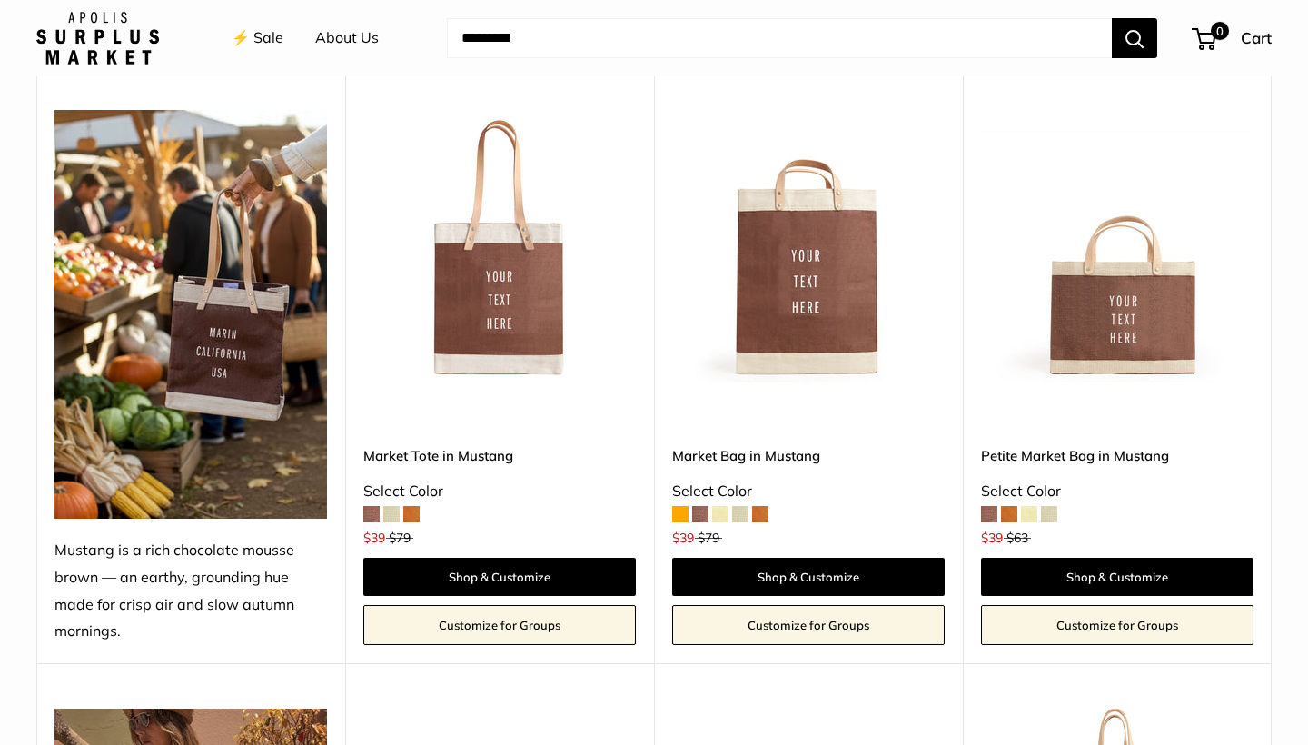
scroll to position [764, 0]
click at [0, 0] on img at bounding box center [0, 0] width 0 height 0
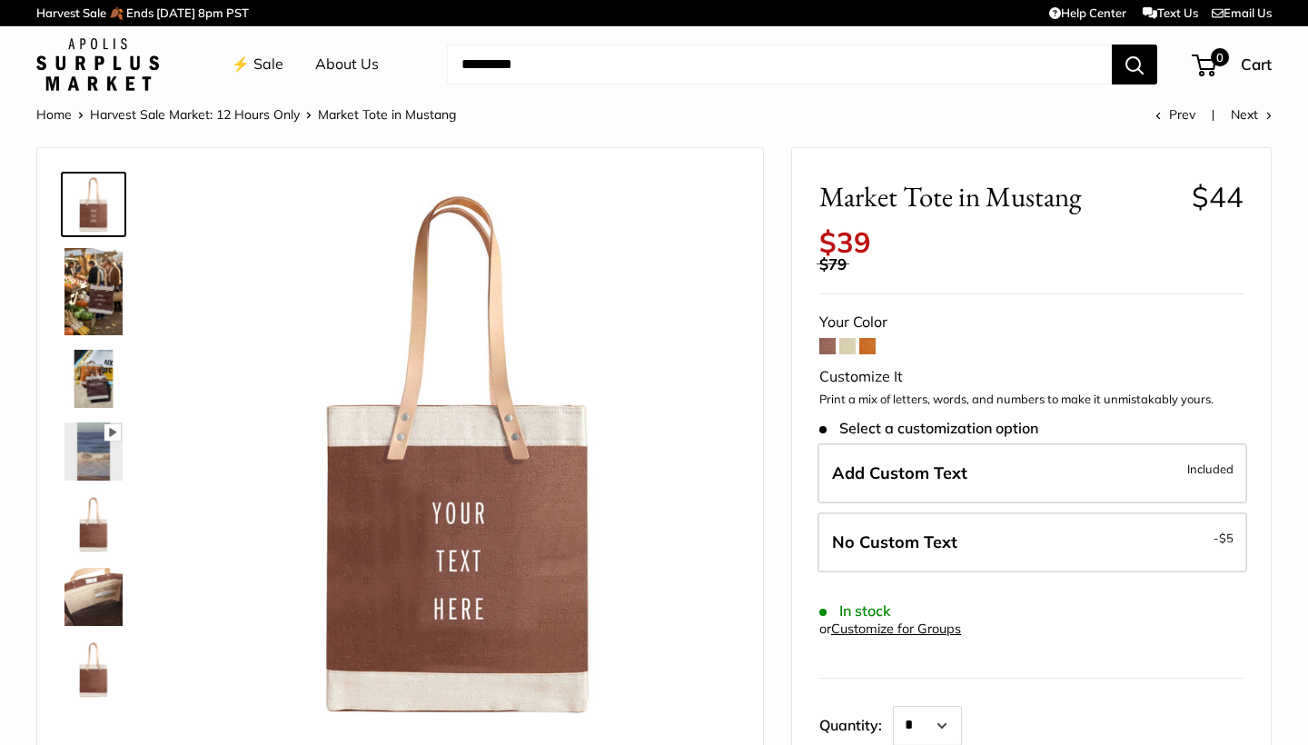
click at [822, 338] on span at bounding box center [827, 346] width 16 height 16
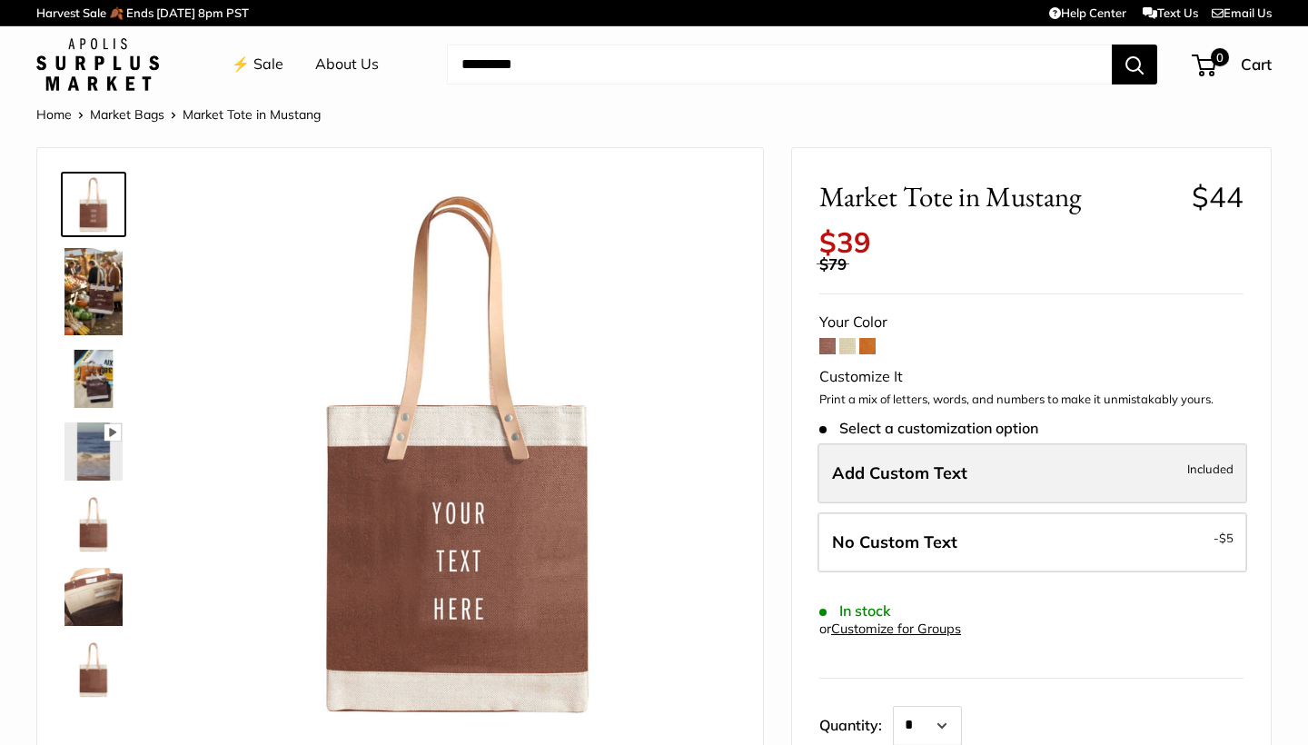
click at [854, 462] on span "Add Custom Text" at bounding box center [899, 472] width 135 height 21
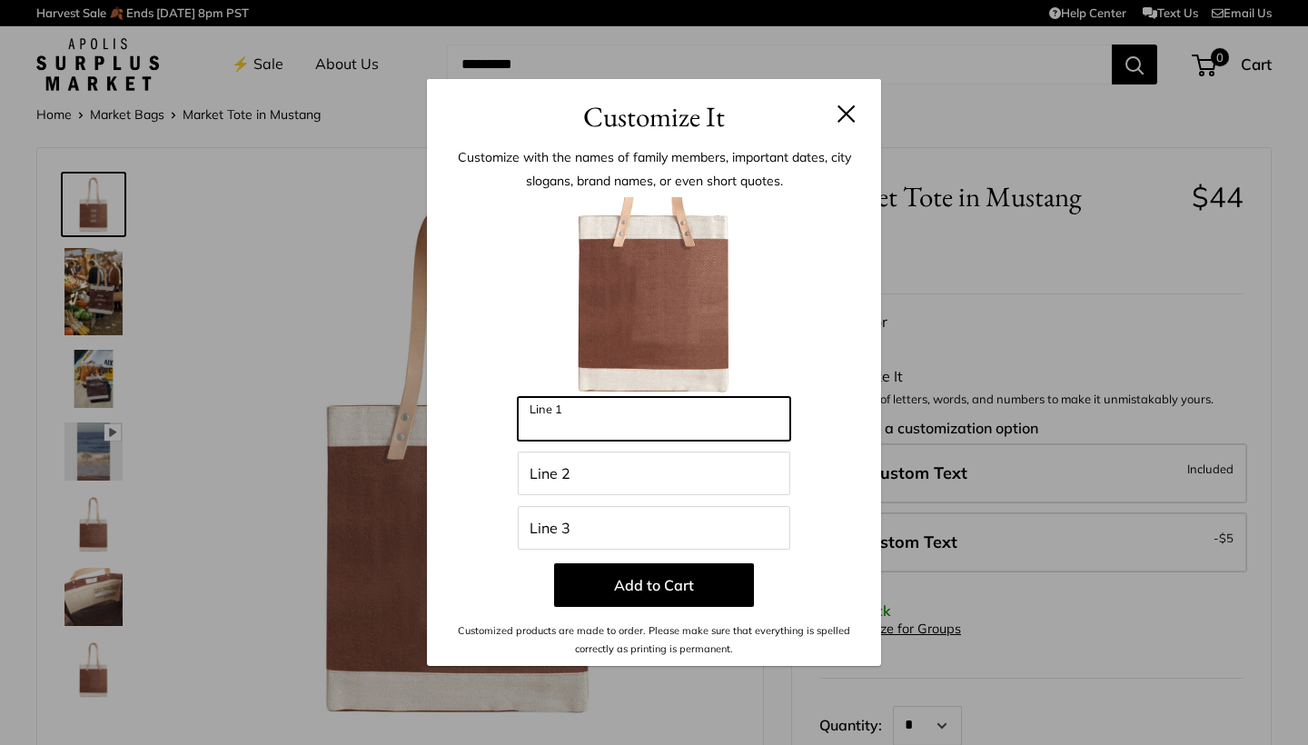
click at [663, 410] on input "Line 1" at bounding box center [654, 419] width 272 height 44
type input "*****"
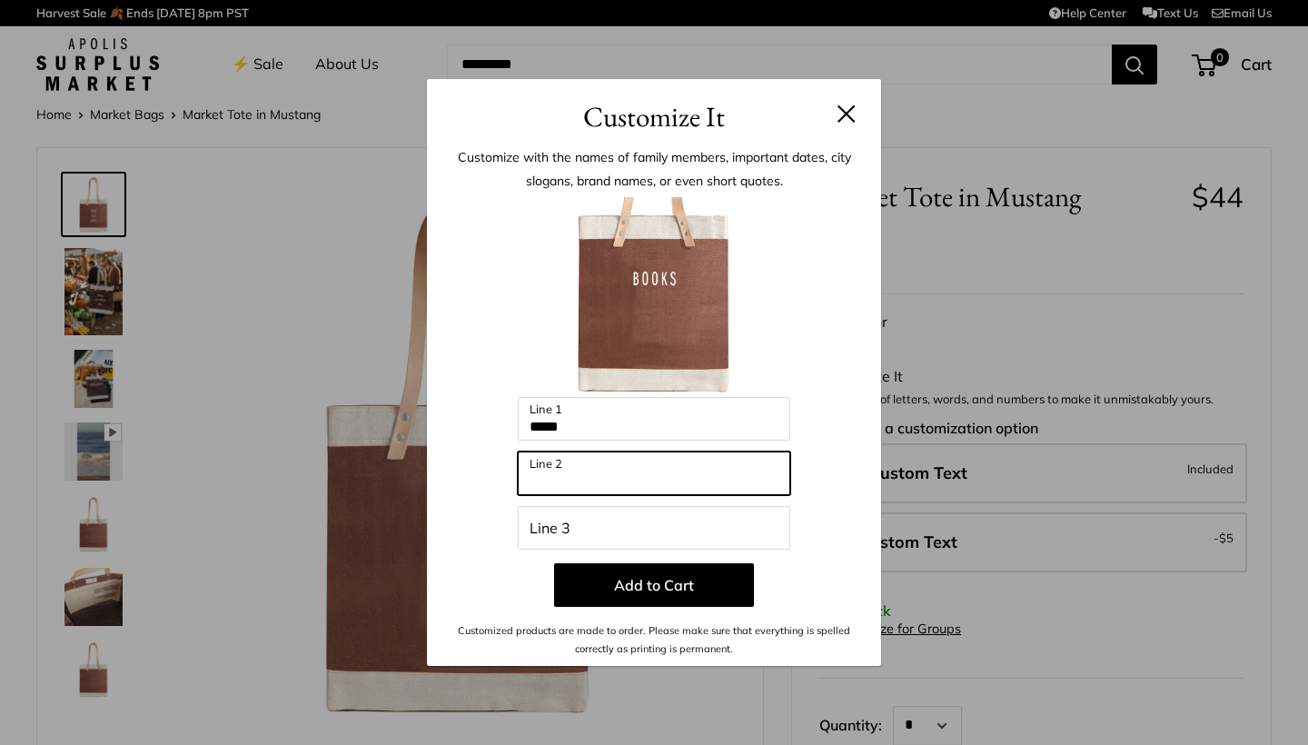
click at [647, 471] on input "Line 2" at bounding box center [654, 473] width 272 height 44
type input "*****"
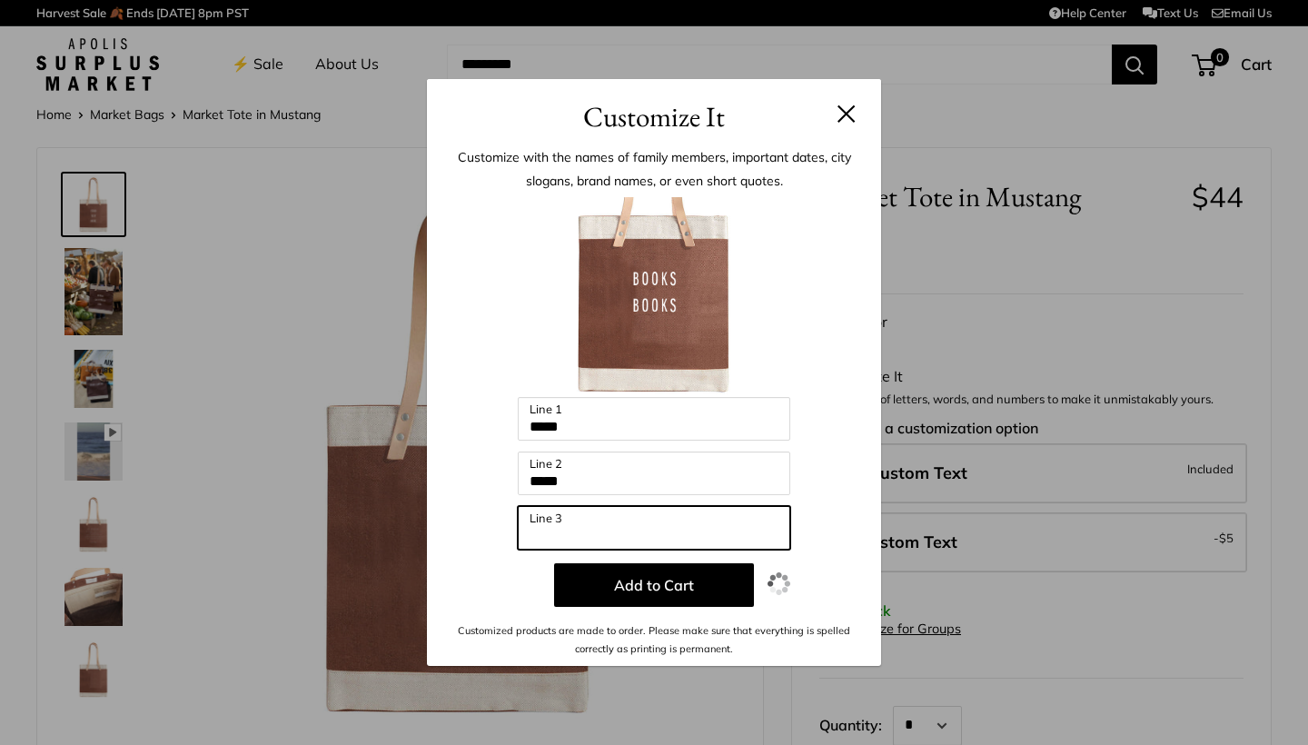
click at [615, 532] on input "Line 3" at bounding box center [654, 528] width 272 height 44
type input "*****"
click at [845, 120] on button at bounding box center [846, 113] width 18 height 18
